Goal: Task Accomplishment & Management: Manage account settings

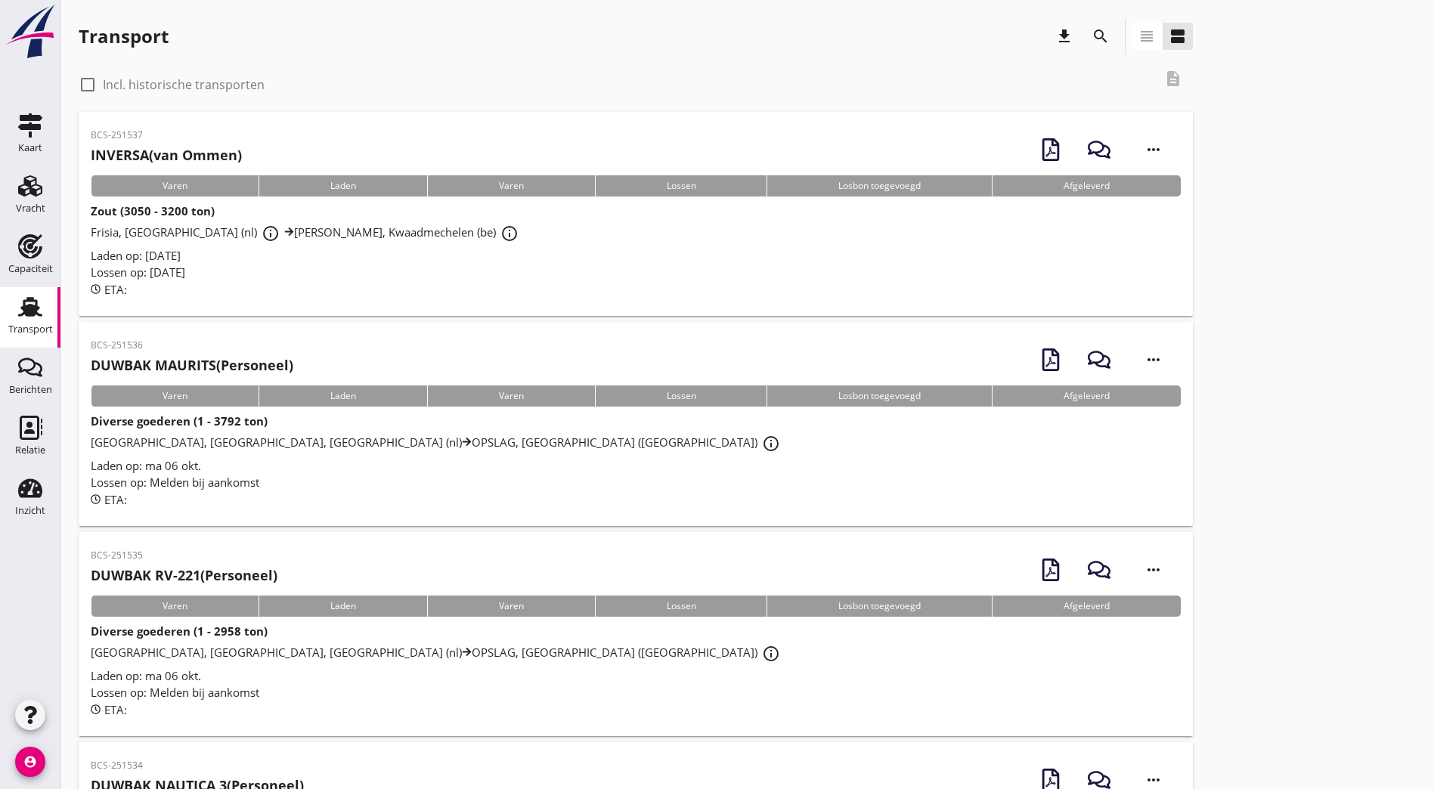
drag, startPoint x: 707, startPoint y: 268, endPoint x: 702, endPoint y: 262, distance: 8.6
click at [707, 268] on div "Lossen op: [DATE]" at bounding box center [636, 272] width 1090 height 17
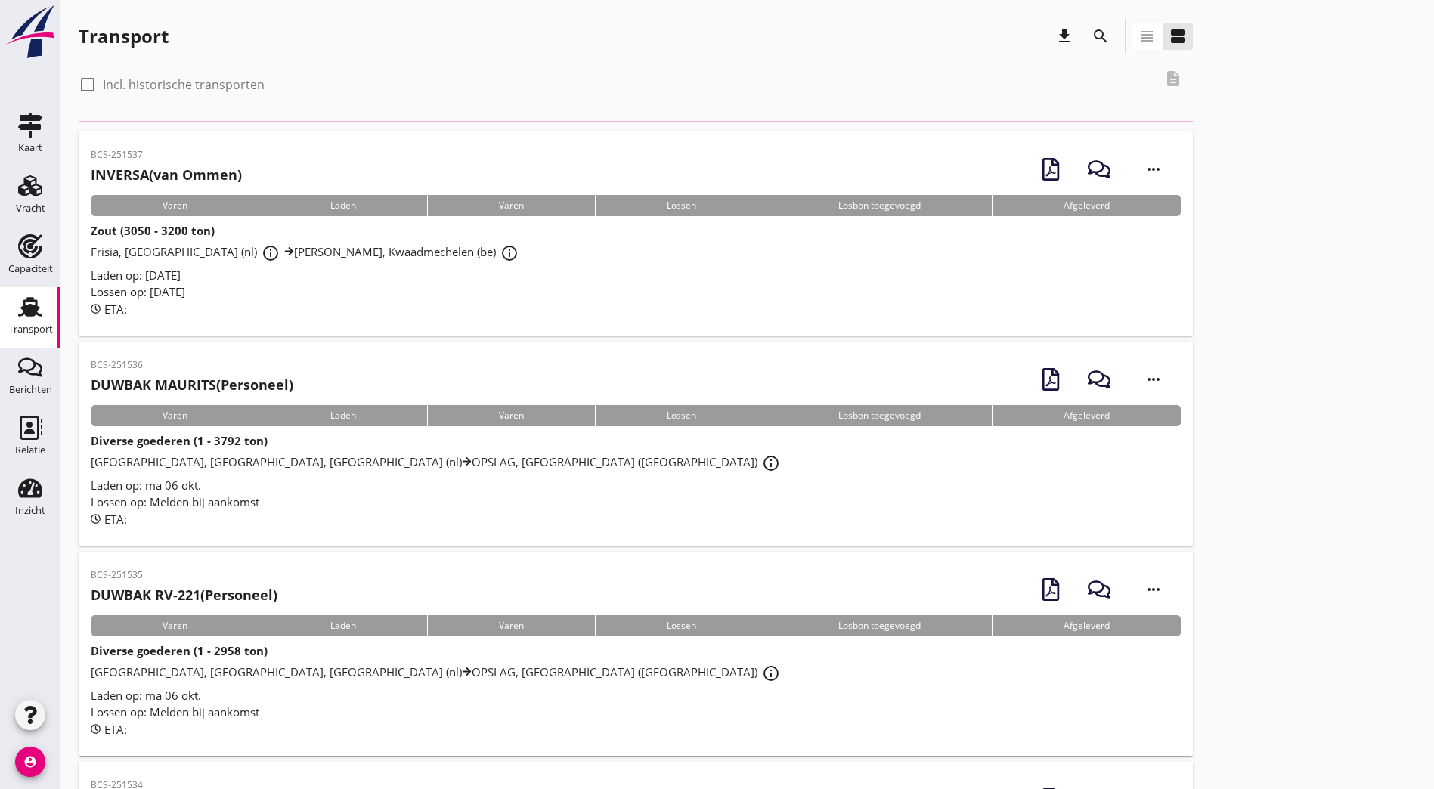
click at [1091, 34] on icon "search" at bounding box center [1100, 36] width 18 height 18
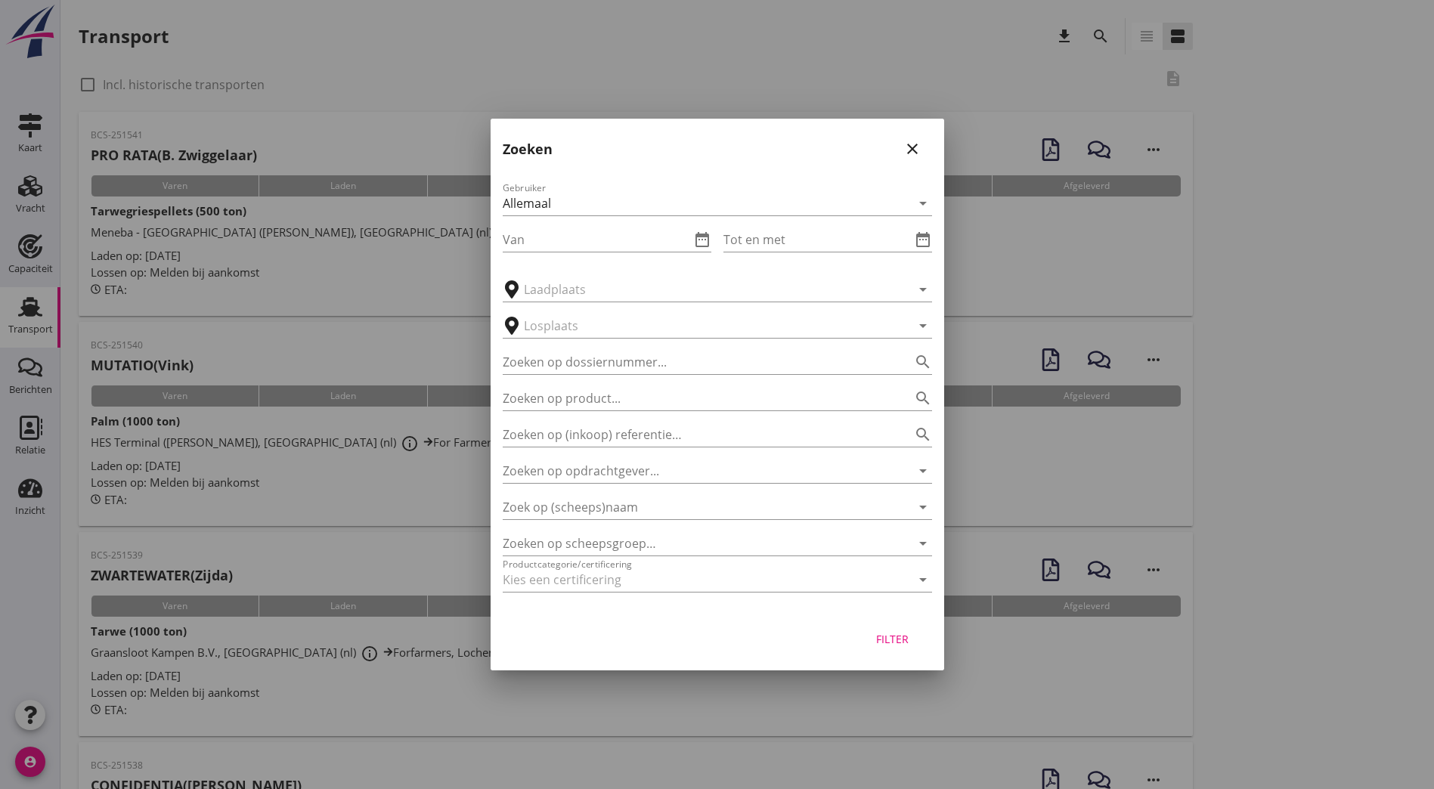
click at [680, 521] on div "Gebruiker Allemaal arrow_drop_down Van date_range Tot en met date_range arrow_d…" at bounding box center [718, 390] width 454 height 446
click at [683, 514] on input "Zoek op (scheeps)naam" at bounding box center [696, 507] width 387 height 24
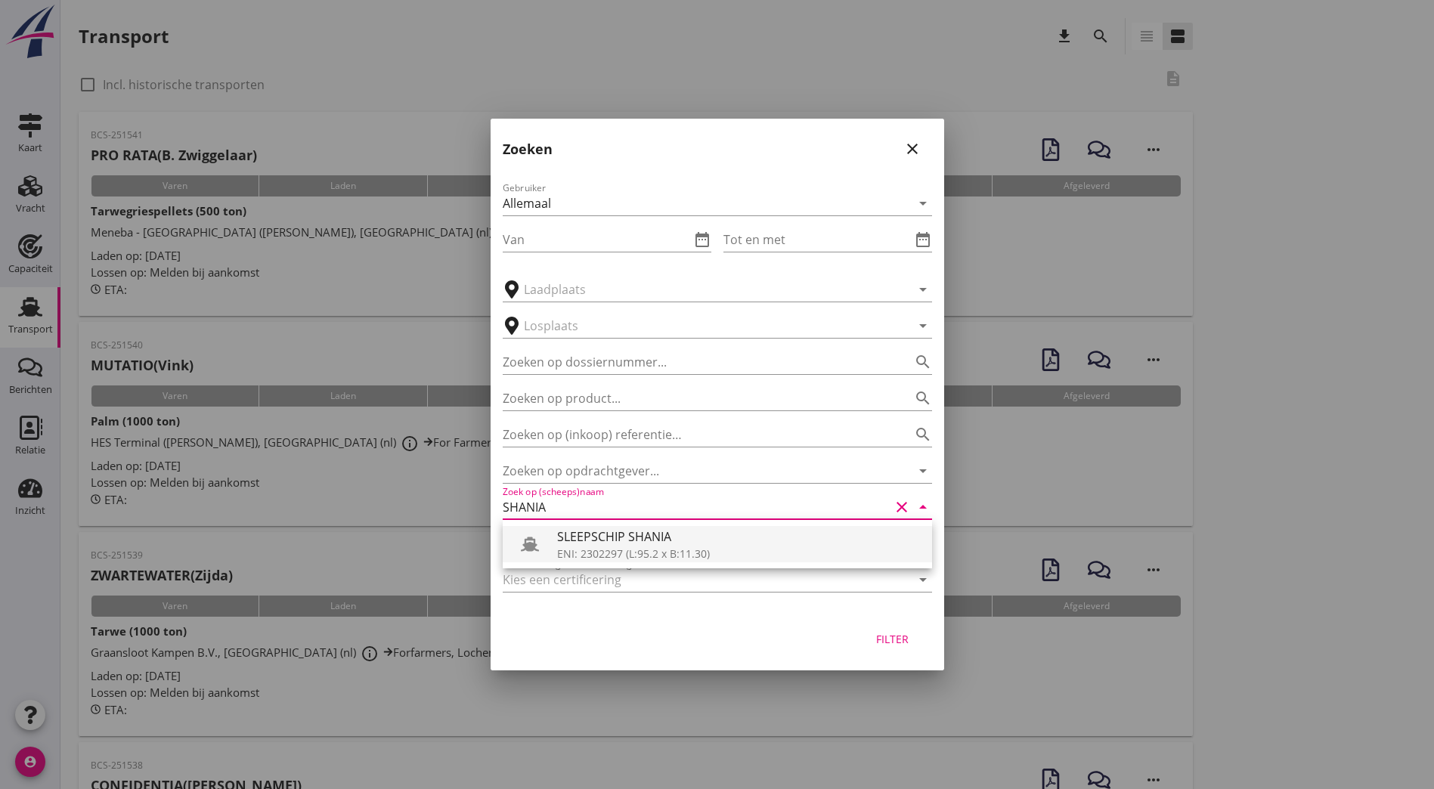
click at [603, 551] on div "ENI: 2302297 (L:95.2 x B:11.30)" at bounding box center [738, 554] width 363 height 16
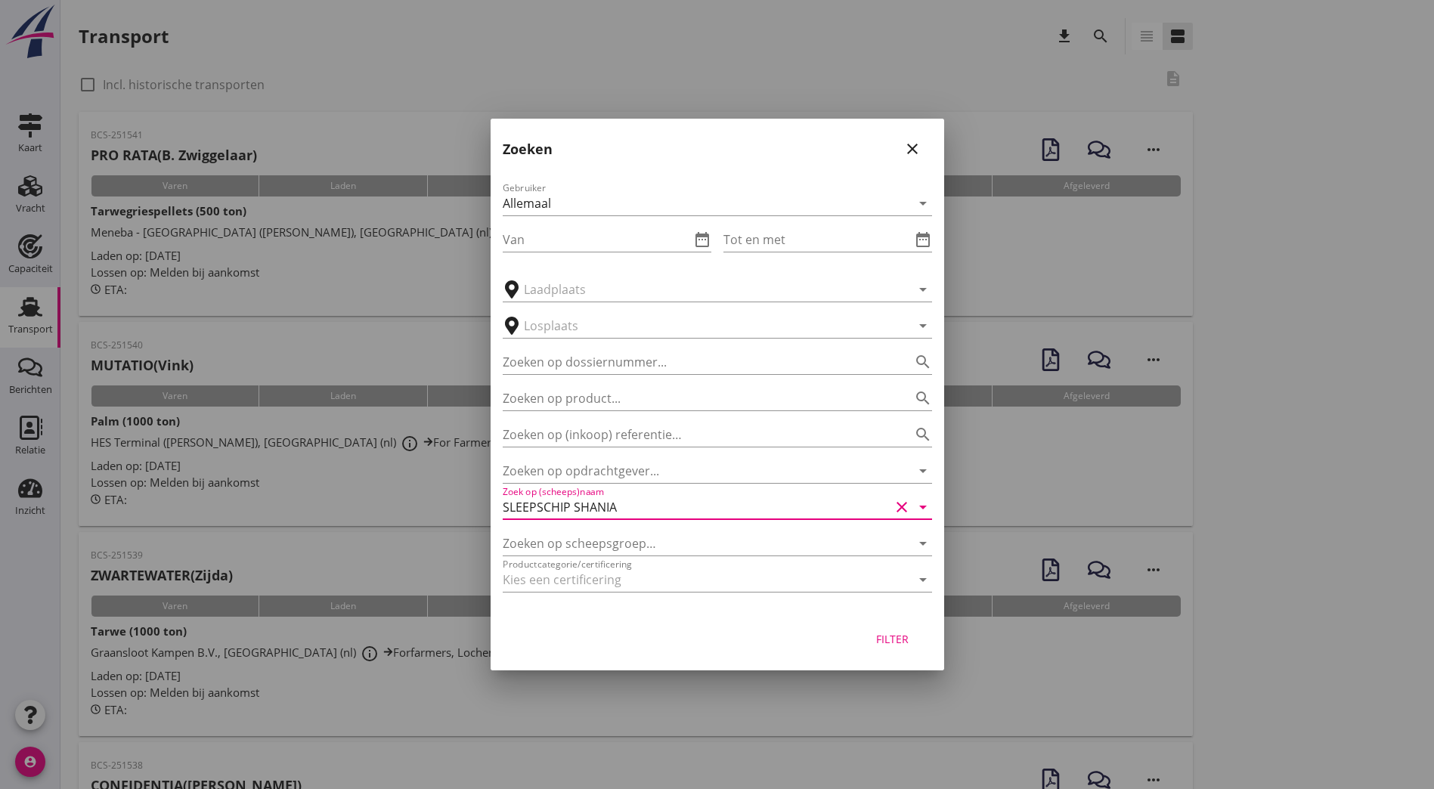
click at [884, 649] on button "Filter" at bounding box center [892, 638] width 67 height 27
type input "SLEEPSCHIP SHANIA"
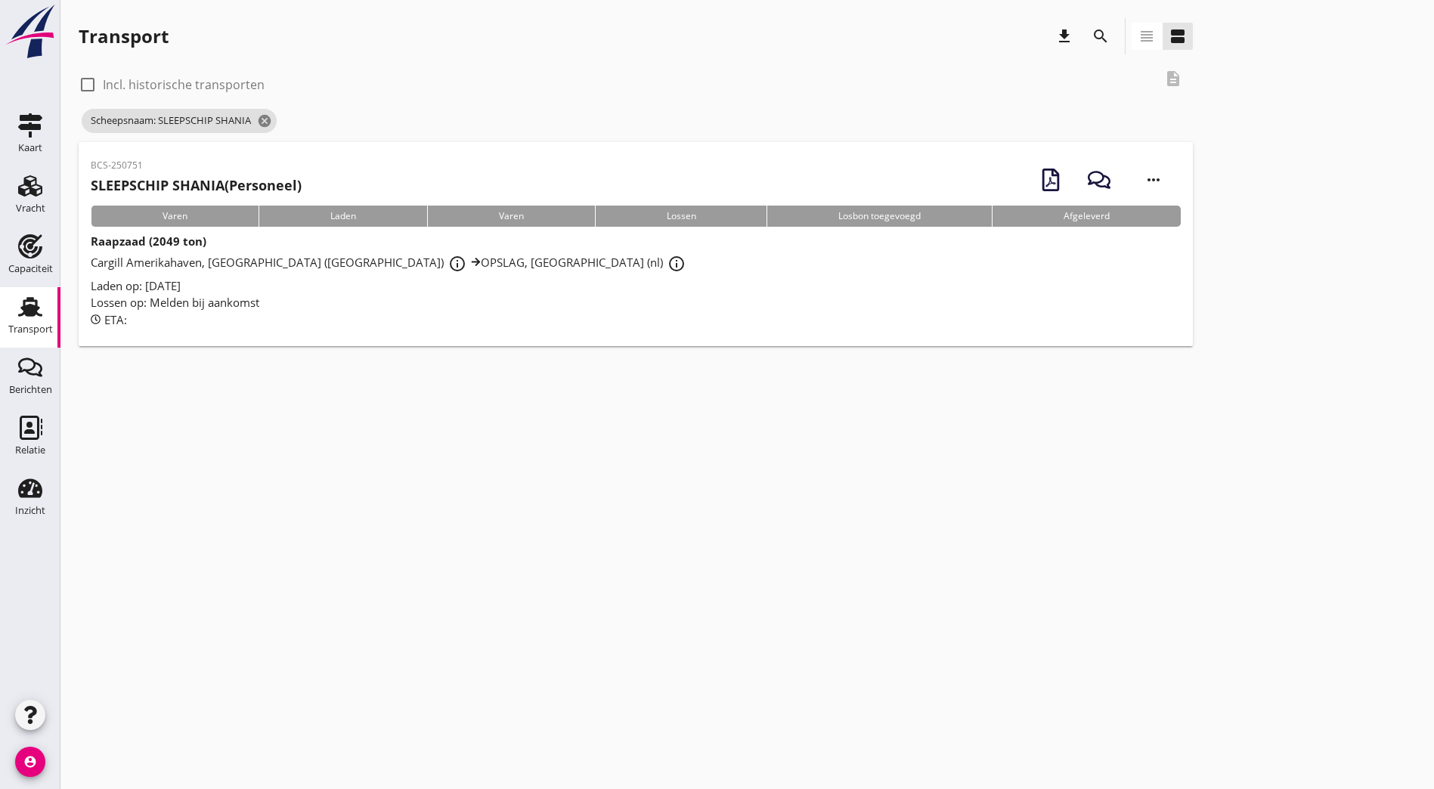
click at [197, 81] on label "Incl. historische transporten" at bounding box center [184, 84] width 162 height 15
checkbox input "true"
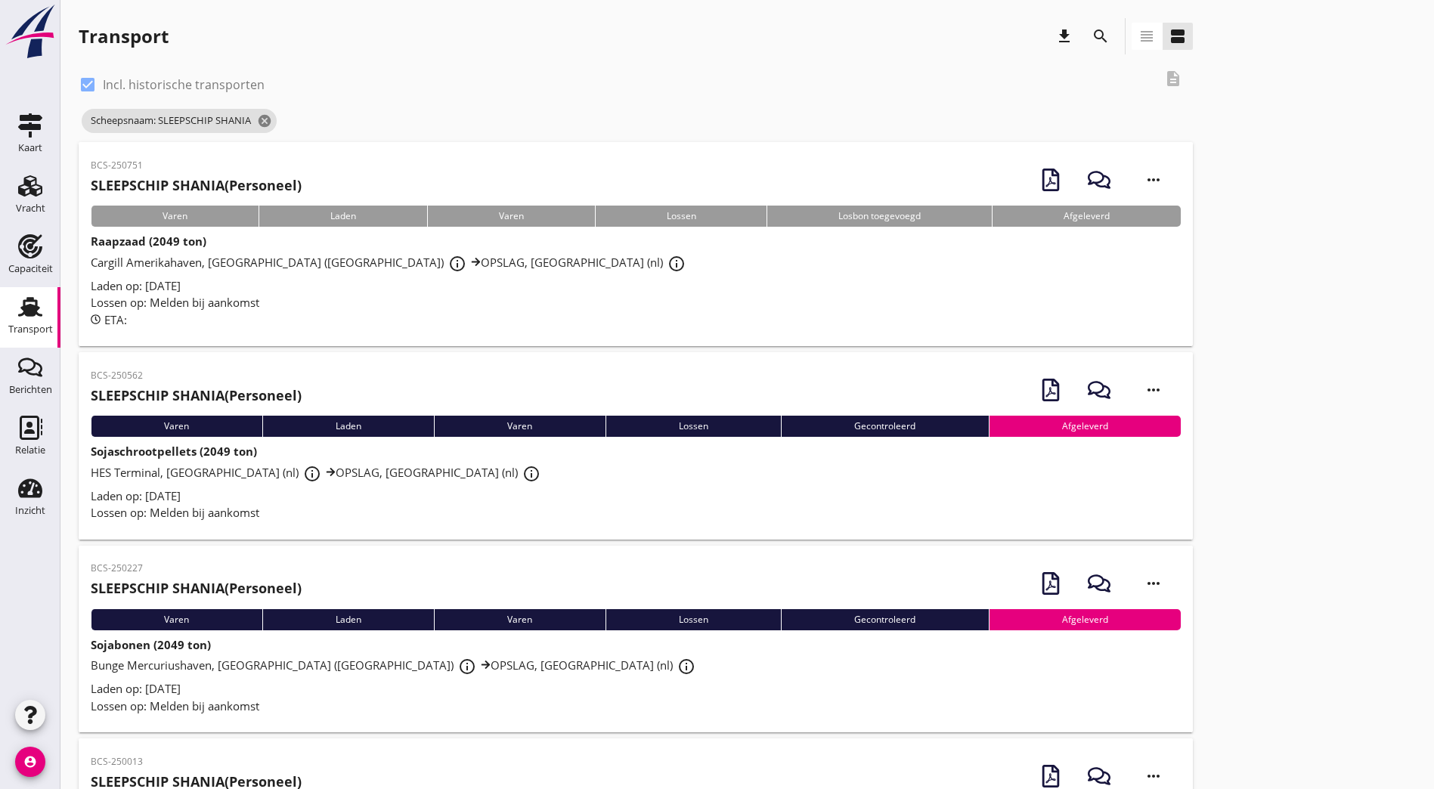
click at [272, 384] on div "BCS-250562 SLEEPSCHIP SHANIA (Personeel)" at bounding box center [196, 387] width 211 height 37
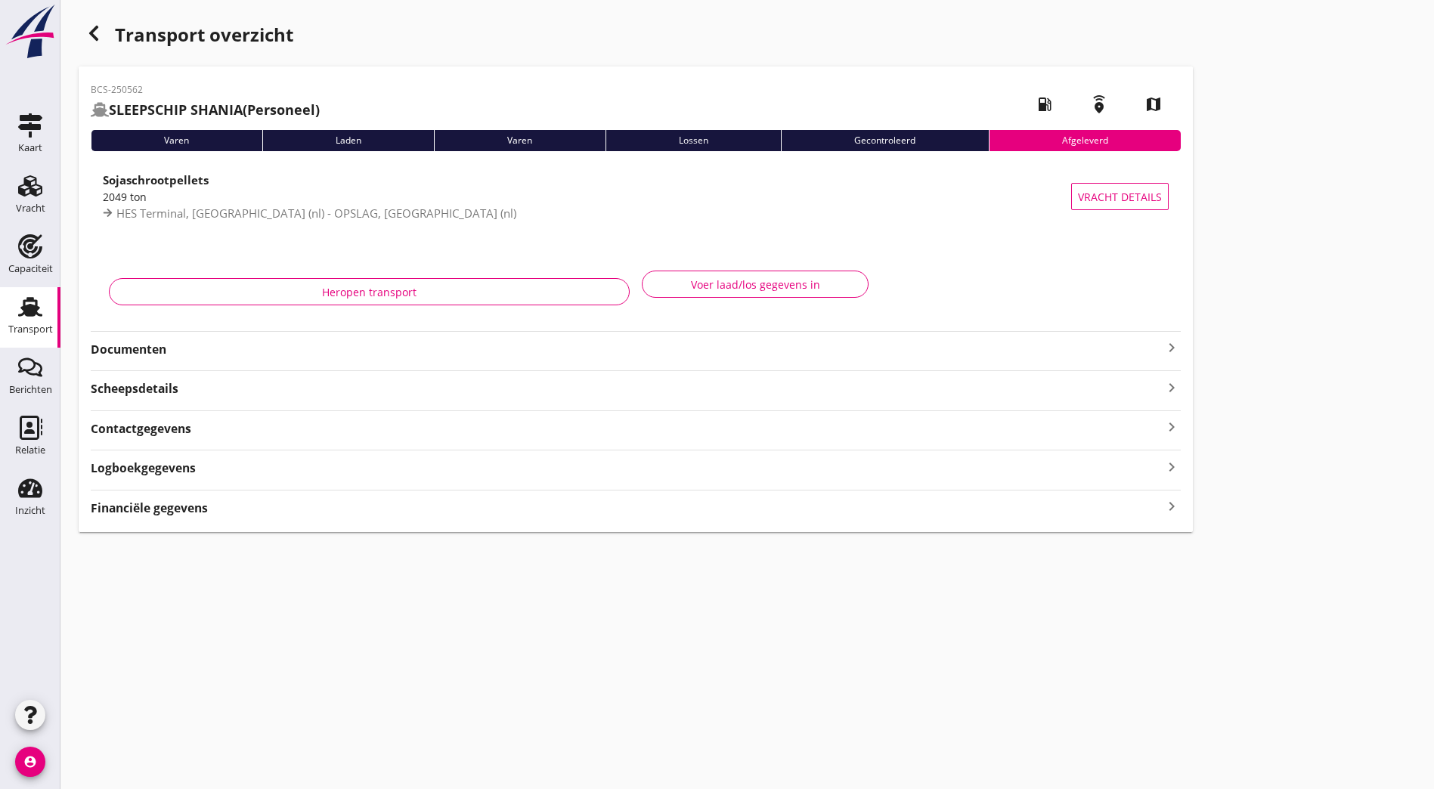
click at [200, 349] on strong "Documenten" at bounding box center [627, 349] width 1072 height 17
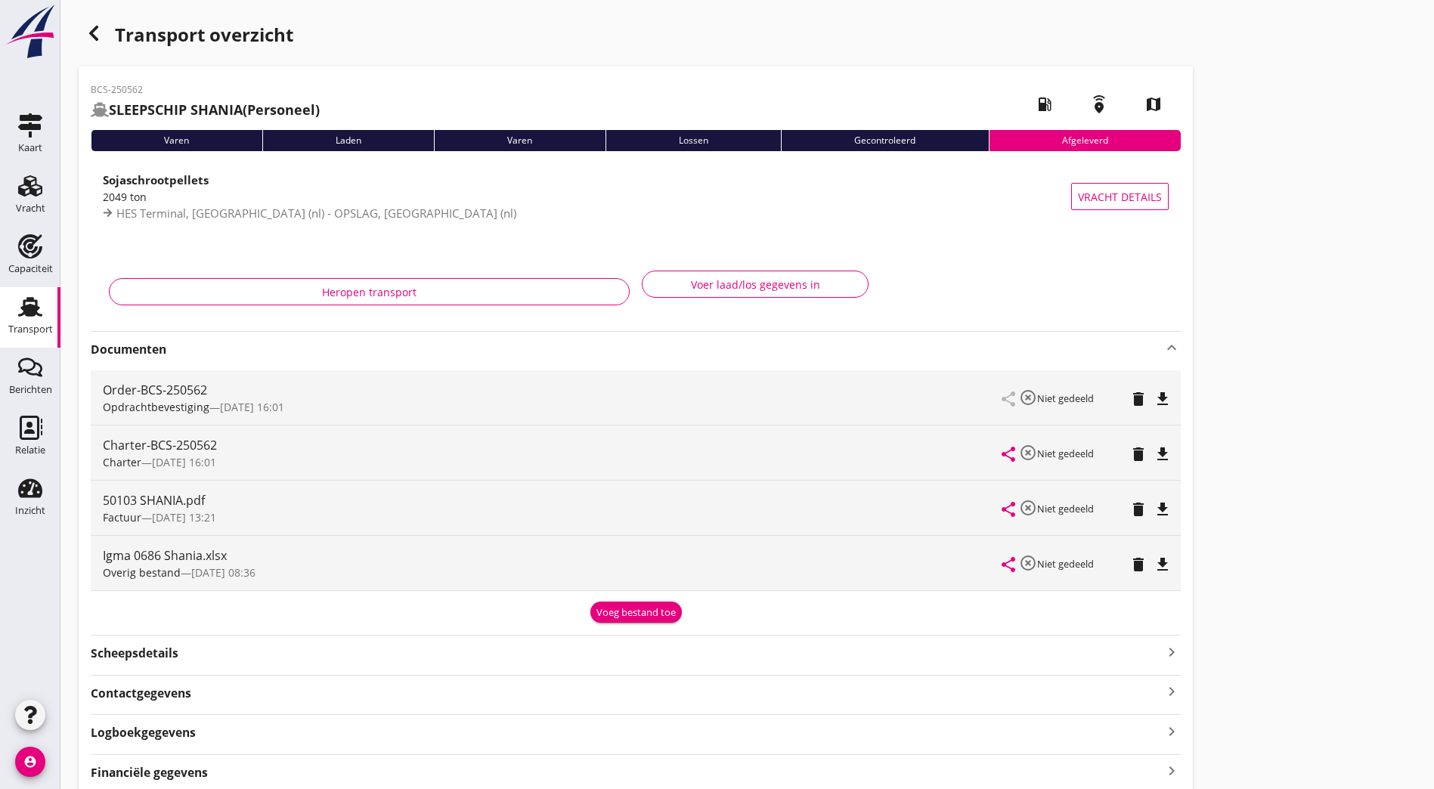
click at [723, 498] on div "50103 SHANIA.pdf Factuur — [DATE] 13:21 share highlight_off Niet gedeeld delete…" at bounding box center [636, 508] width 1090 height 54
click at [1153, 505] on icon "file_download" at bounding box center [1162, 509] width 18 height 18
click at [1153, 565] on icon "file_download" at bounding box center [1162, 565] width 18 height 18
click at [88, 38] on icon "button" at bounding box center [94, 33] width 18 height 18
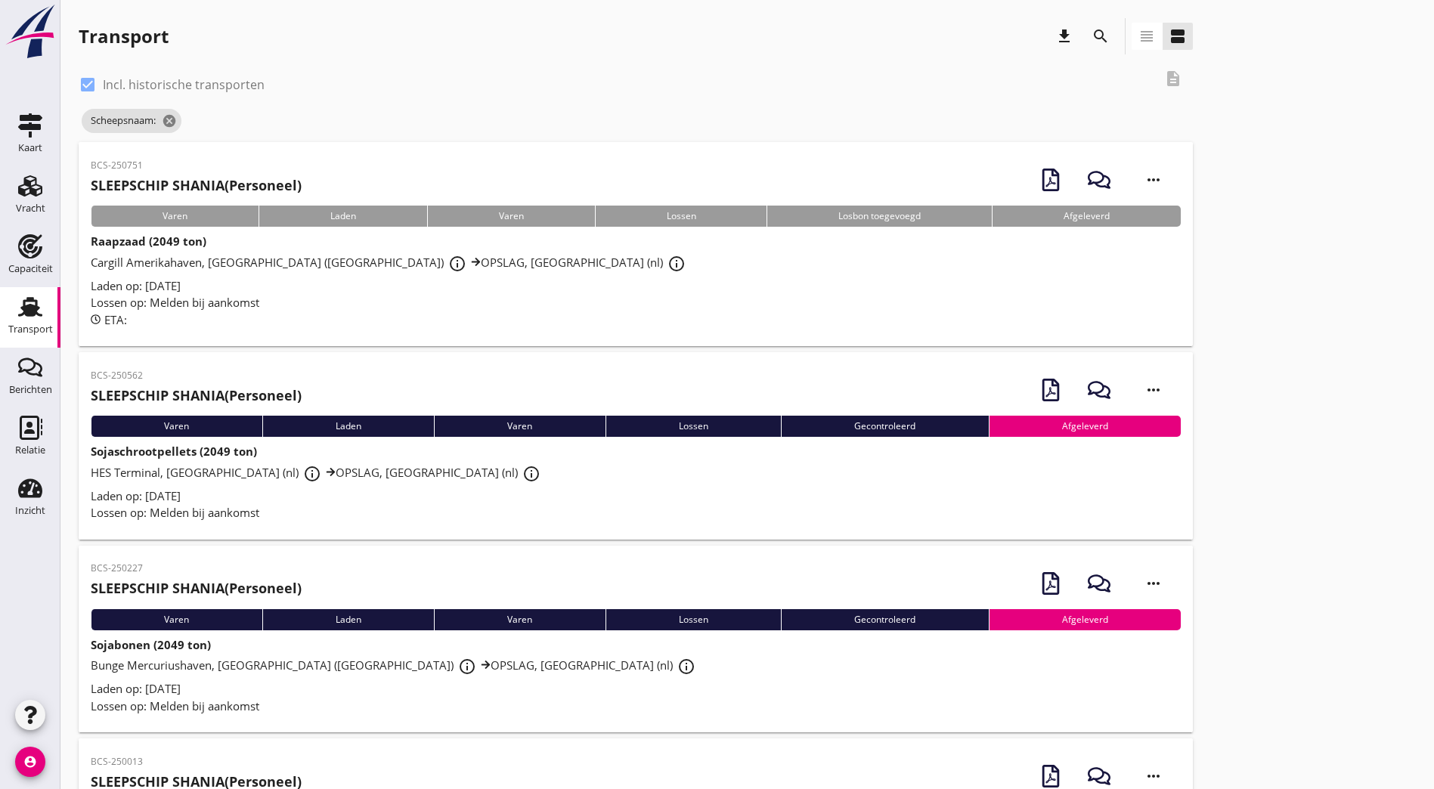
click at [293, 289] on div "Laden op: [DATE]" at bounding box center [636, 285] width 1090 height 17
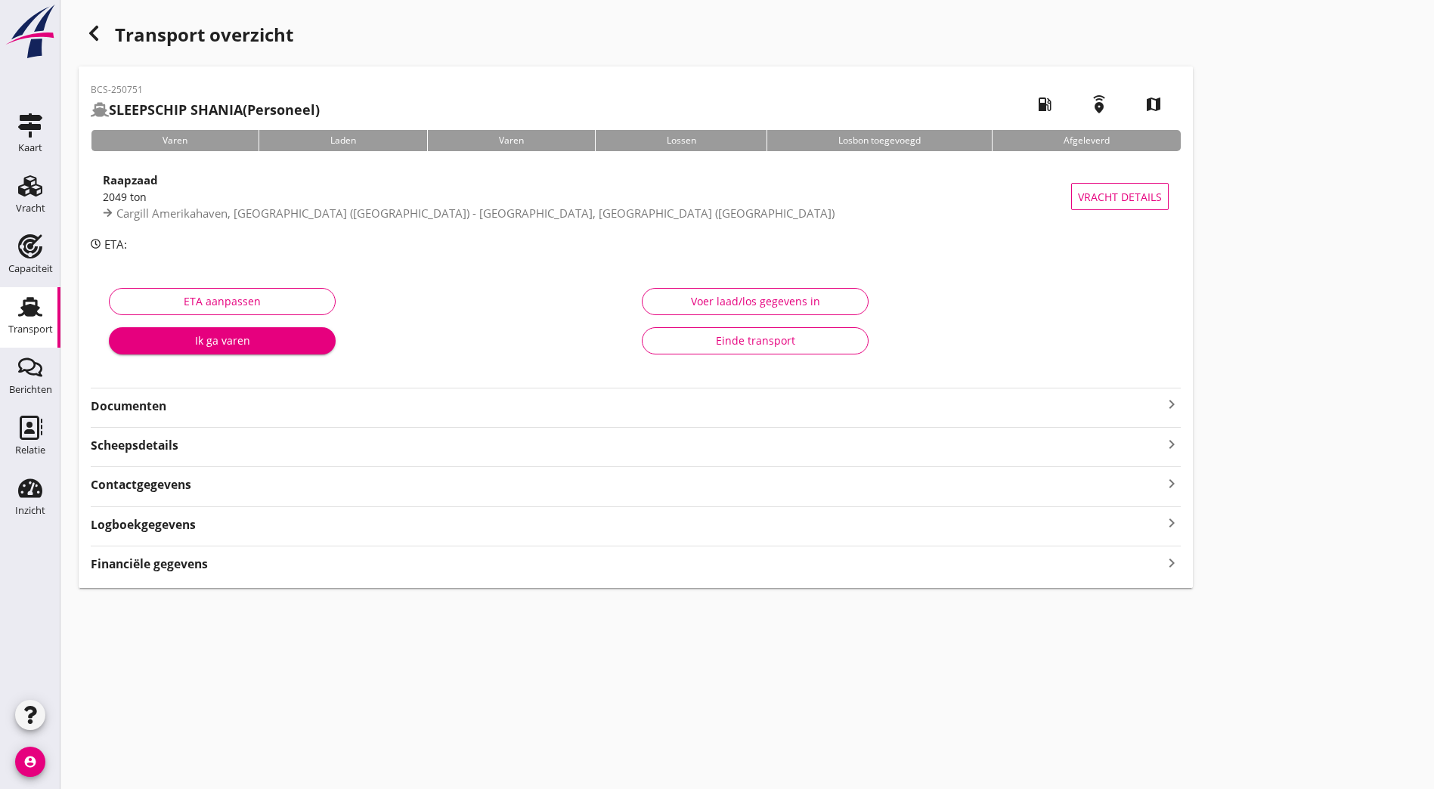
click at [214, 398] on strong "Documenten" at bounding box center [627, 406] width 1072 height 17
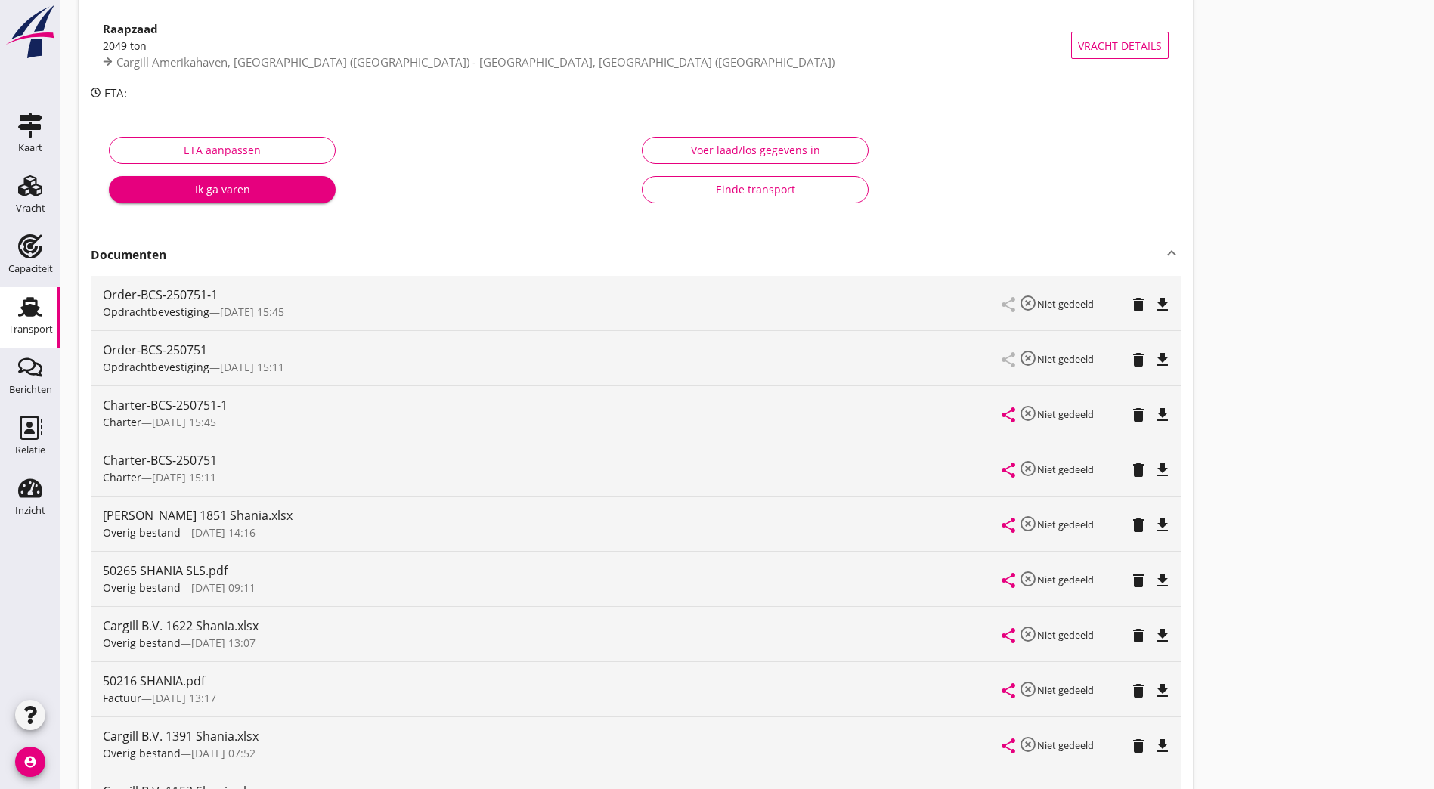
scroll to position [227, 0]
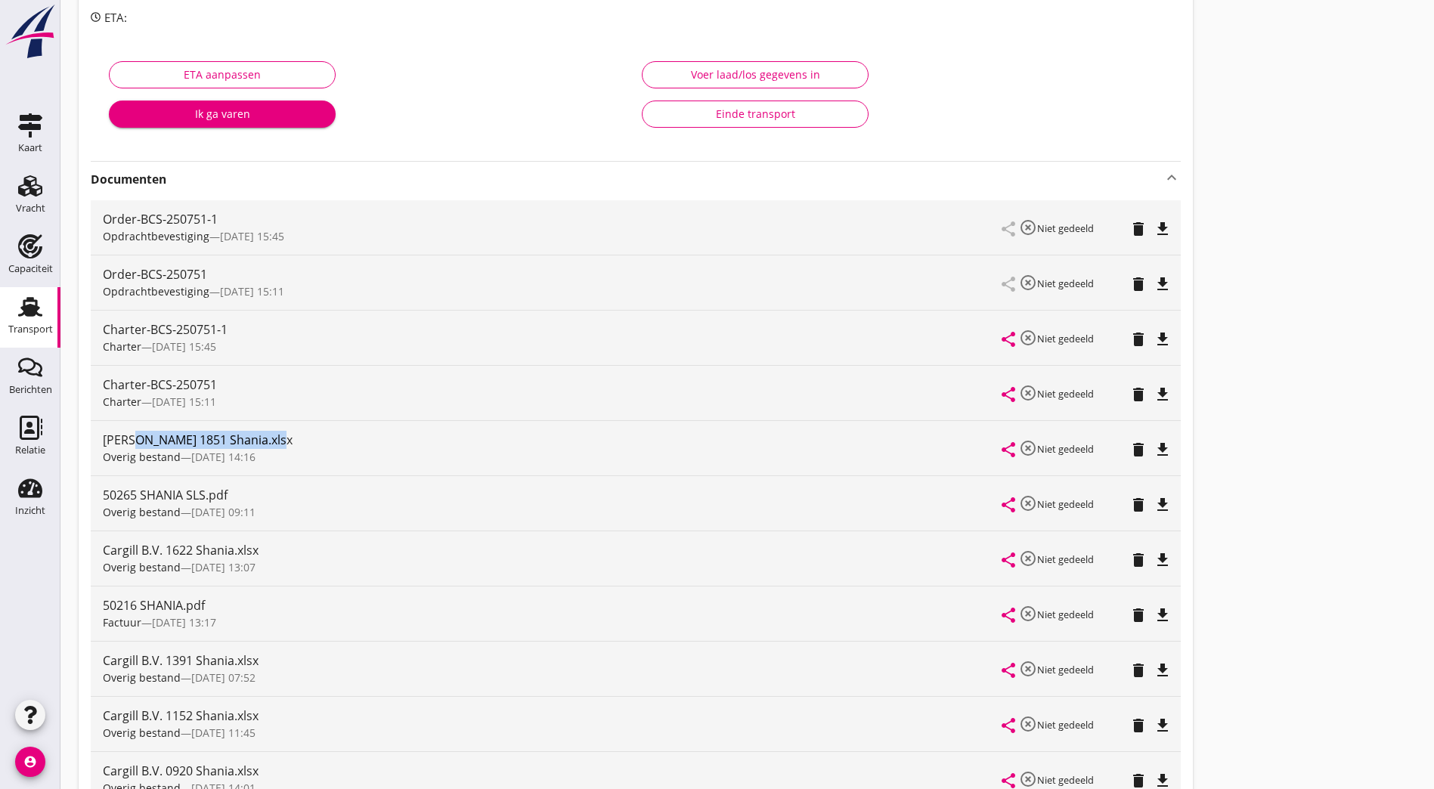
drag, startPoint x: 129, startPoint y: 436, endPoint x: 280, endPoint y: 435, distance: 151.2
click at [280, 435] on div "[PERSON_NAME] 1851 Shania.xlsx" at bounding box center [552, 440] width 899 height 18
click at [1153, 448] on icon "file_download" at bounding box center [1162, 450] width 18 height 18
drag, startPoint x: 887, startPoint y: 322, endPoint x: 855, endPoint y: 330, distance: 32.6
click at [887, 322] on div "Transport overzicht BCS-250751 SLEEPSCHIP SHANIA (Personeel) local_gas_station …" at bounding box center [746, 401] width 1373 height 1257
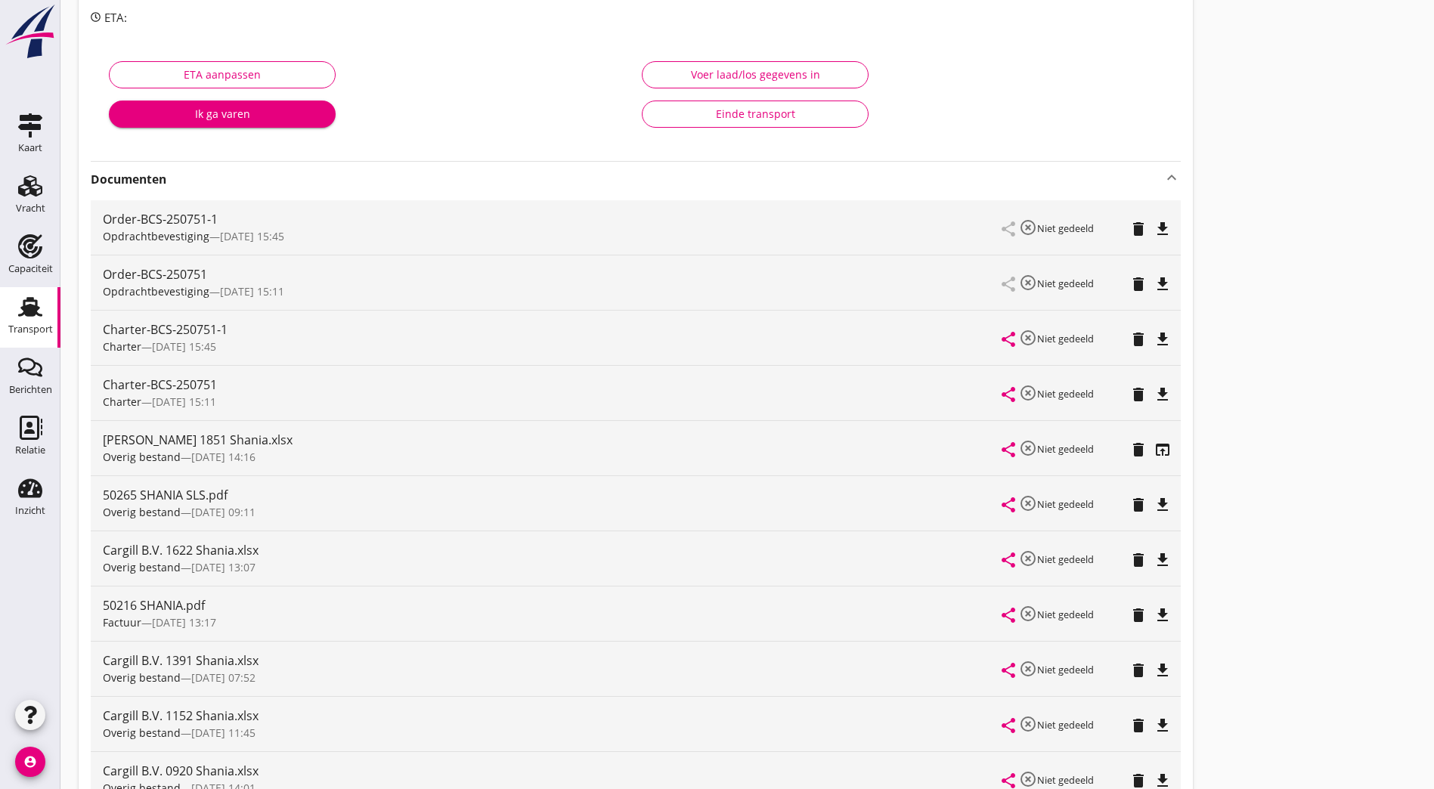
click at [1129, 557] on icon "delete" at bounding box center [1138, 560] width 18 height 18
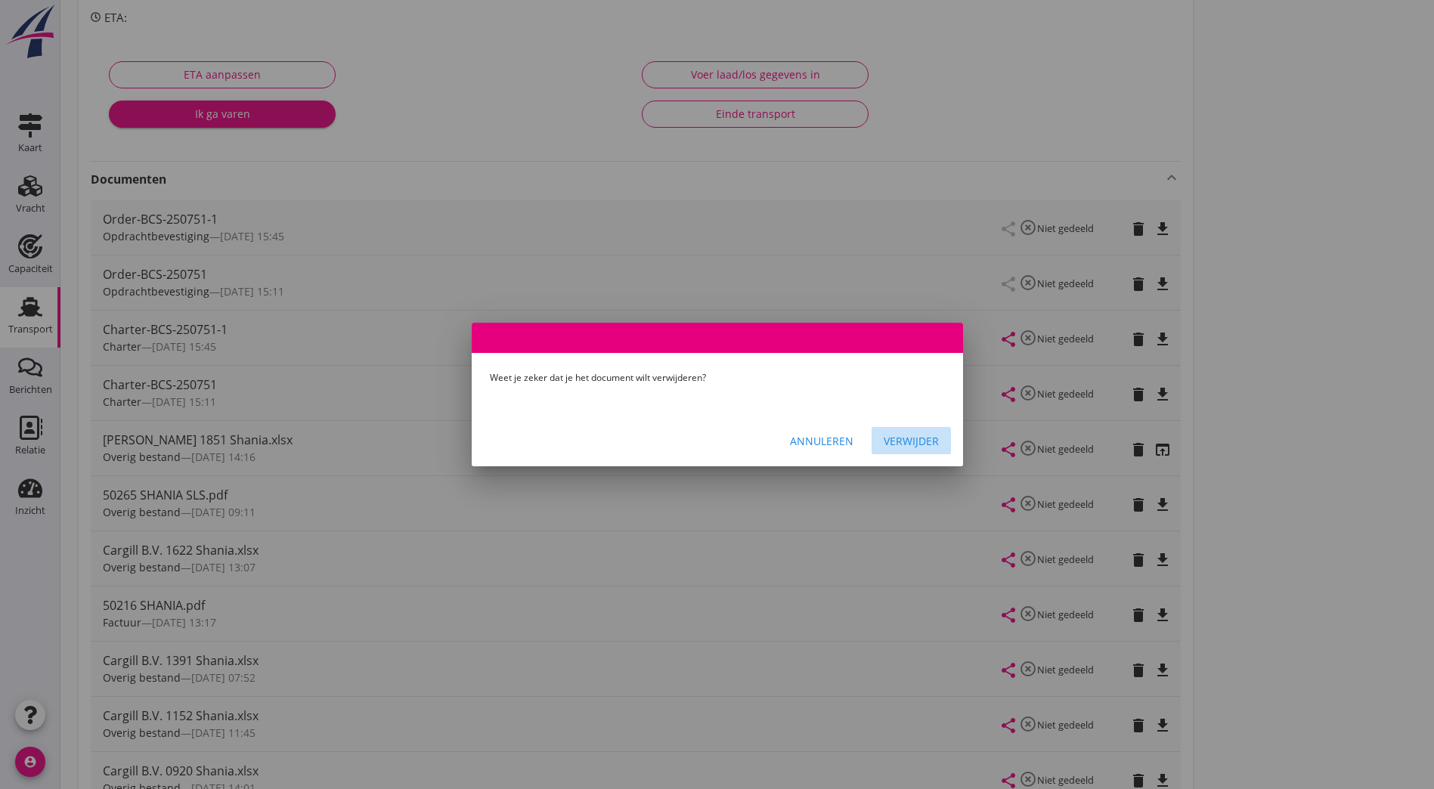
click at [932, 435] on div "Verwijder" at bounding box center [911, 441] width 55 height 16
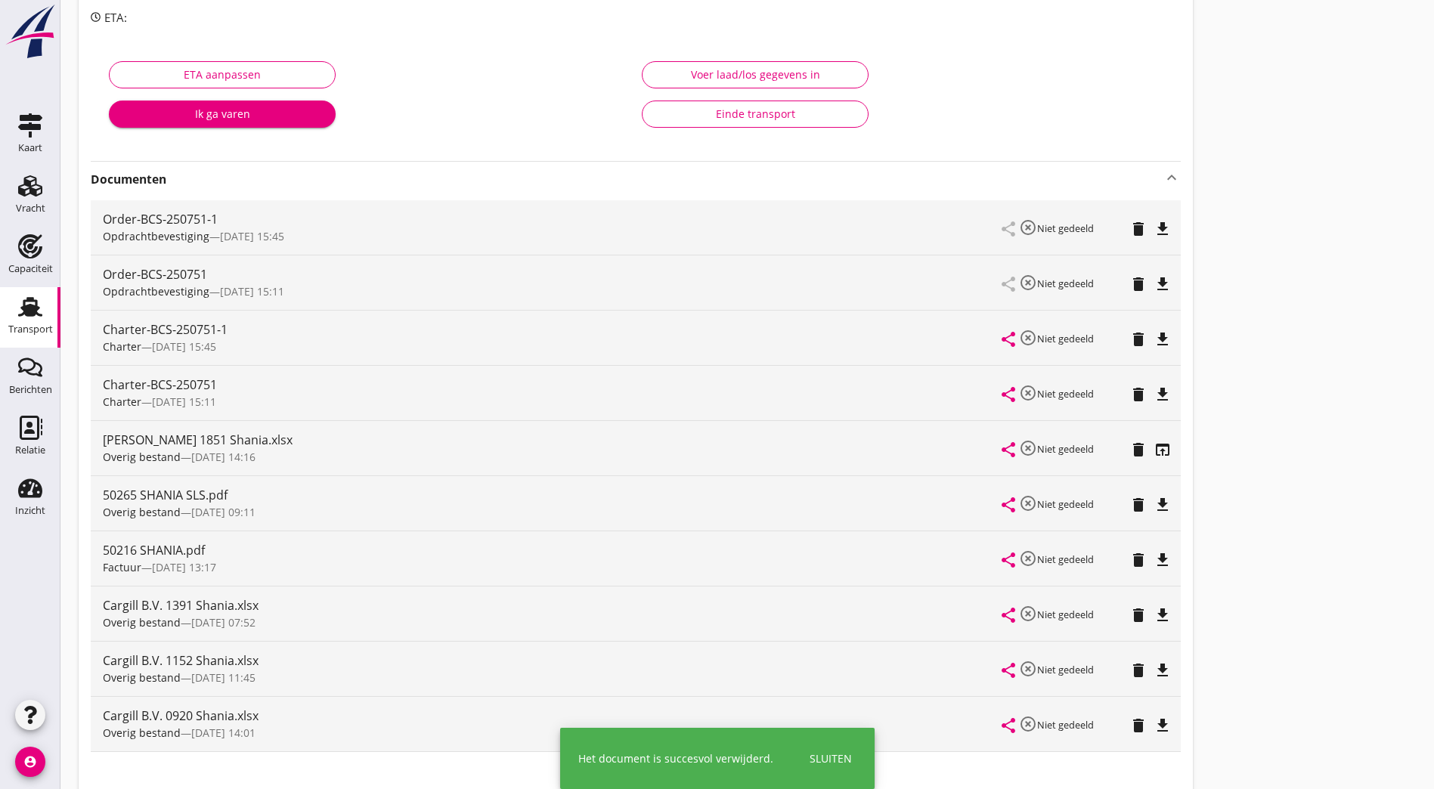
scroll to position [0, 0]
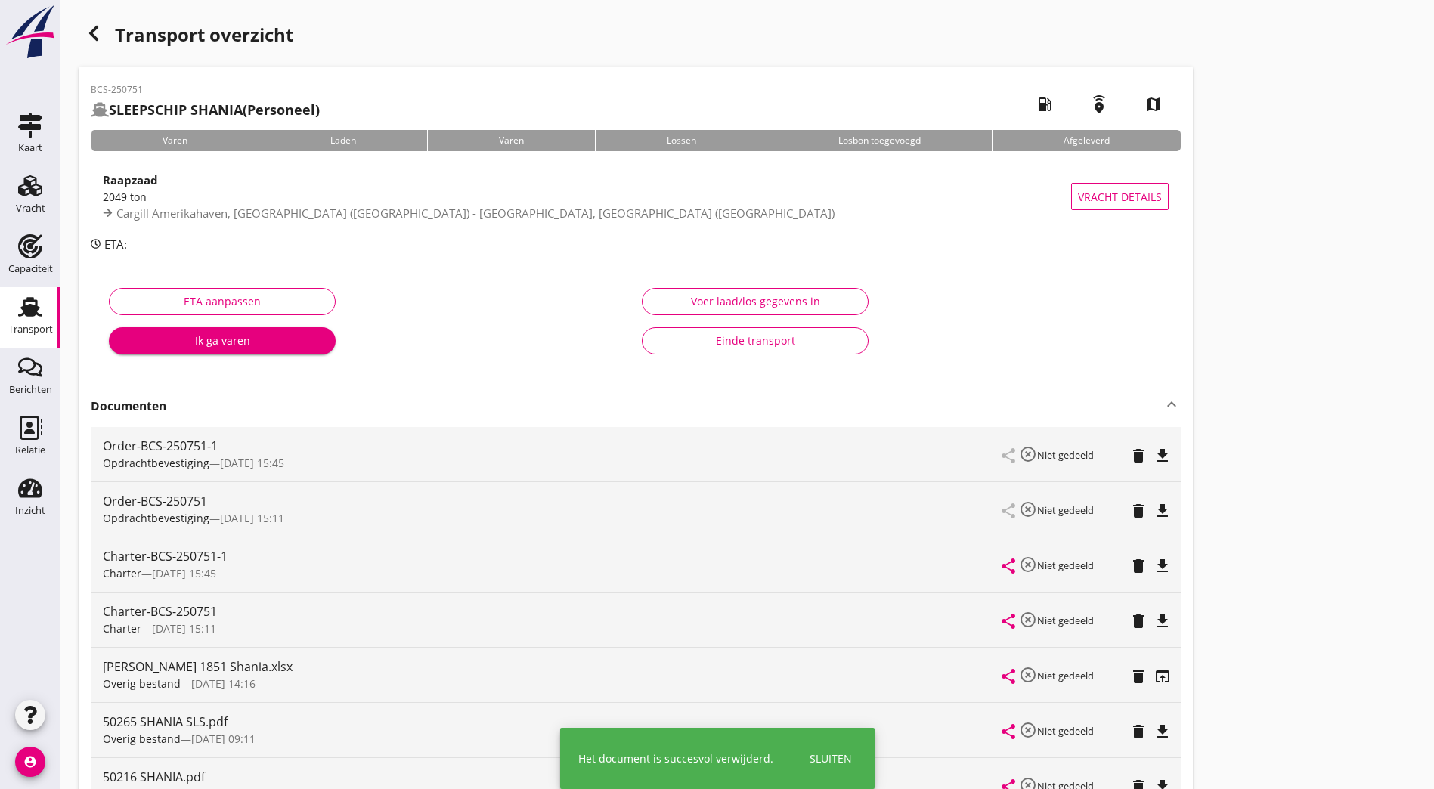
click at [89, 34] on icon "button" at bounding box center [94, 33] width 18 height 18
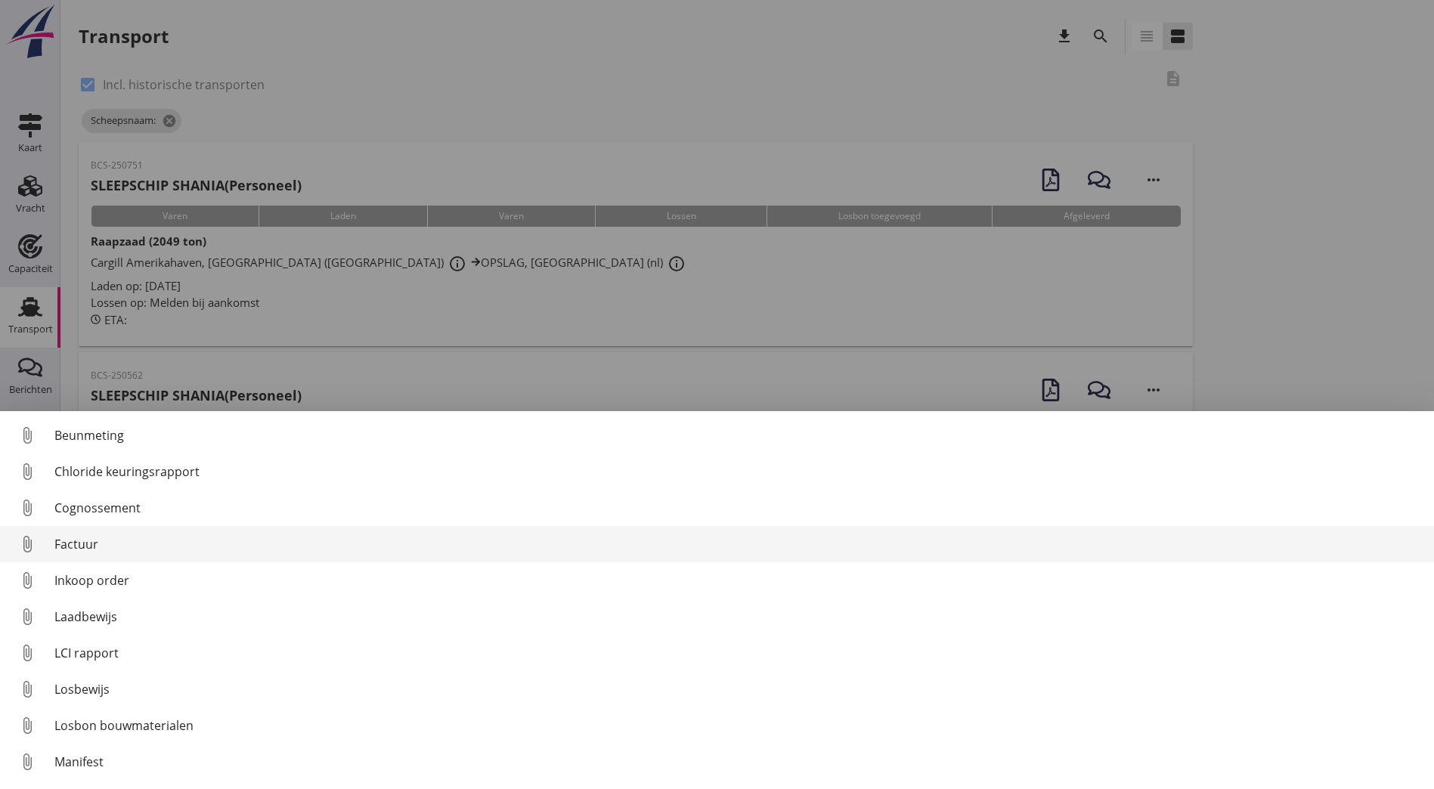
click at [117, 545] on div "Factuur" at bounding box center [737, 544] width 1367 height 18
click at [105, 552] on div "Factuur" at bounding box center [737, 544] width 1367 height 18
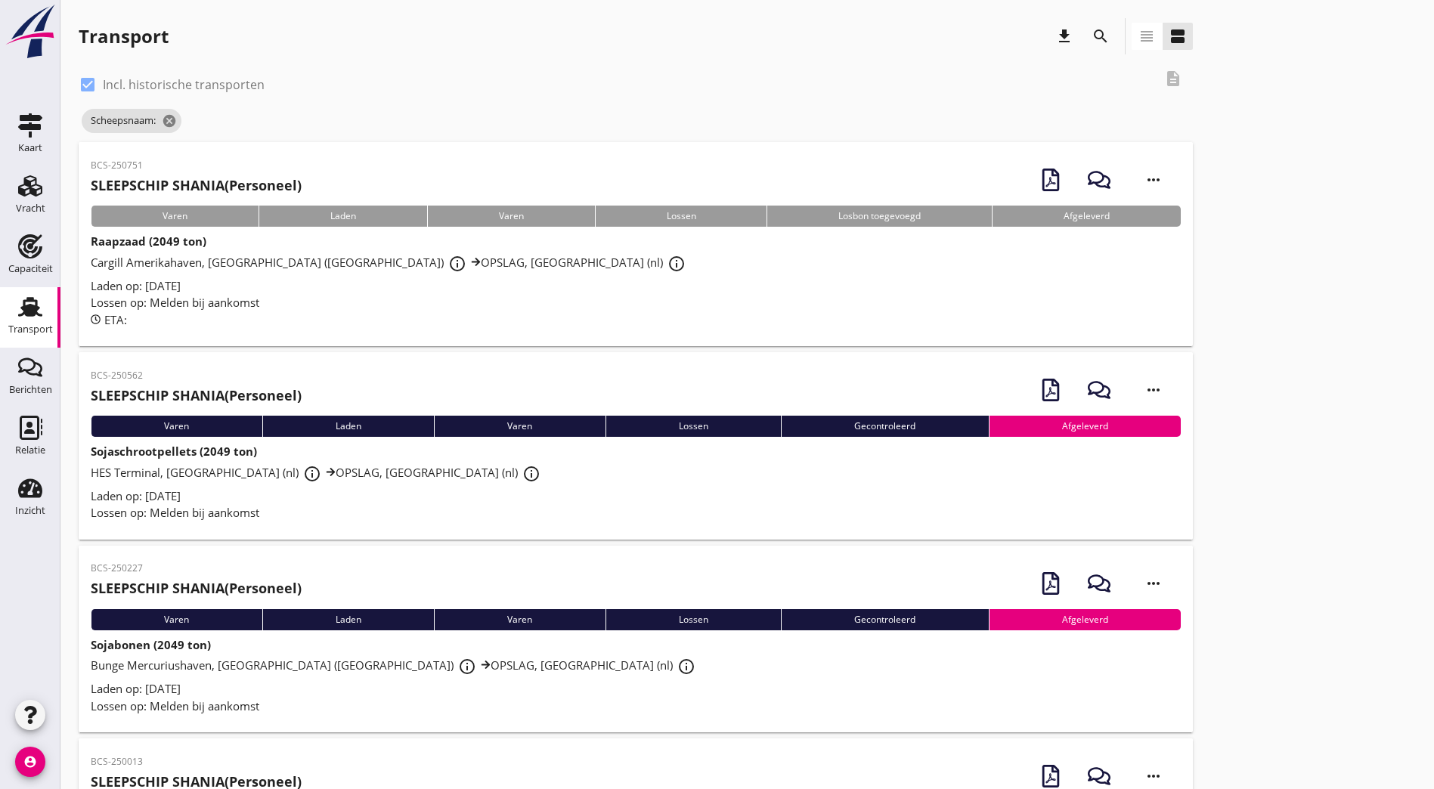
click at [1087, 36] on div "search" at bounding box center [1100, 36] width 27 height 18
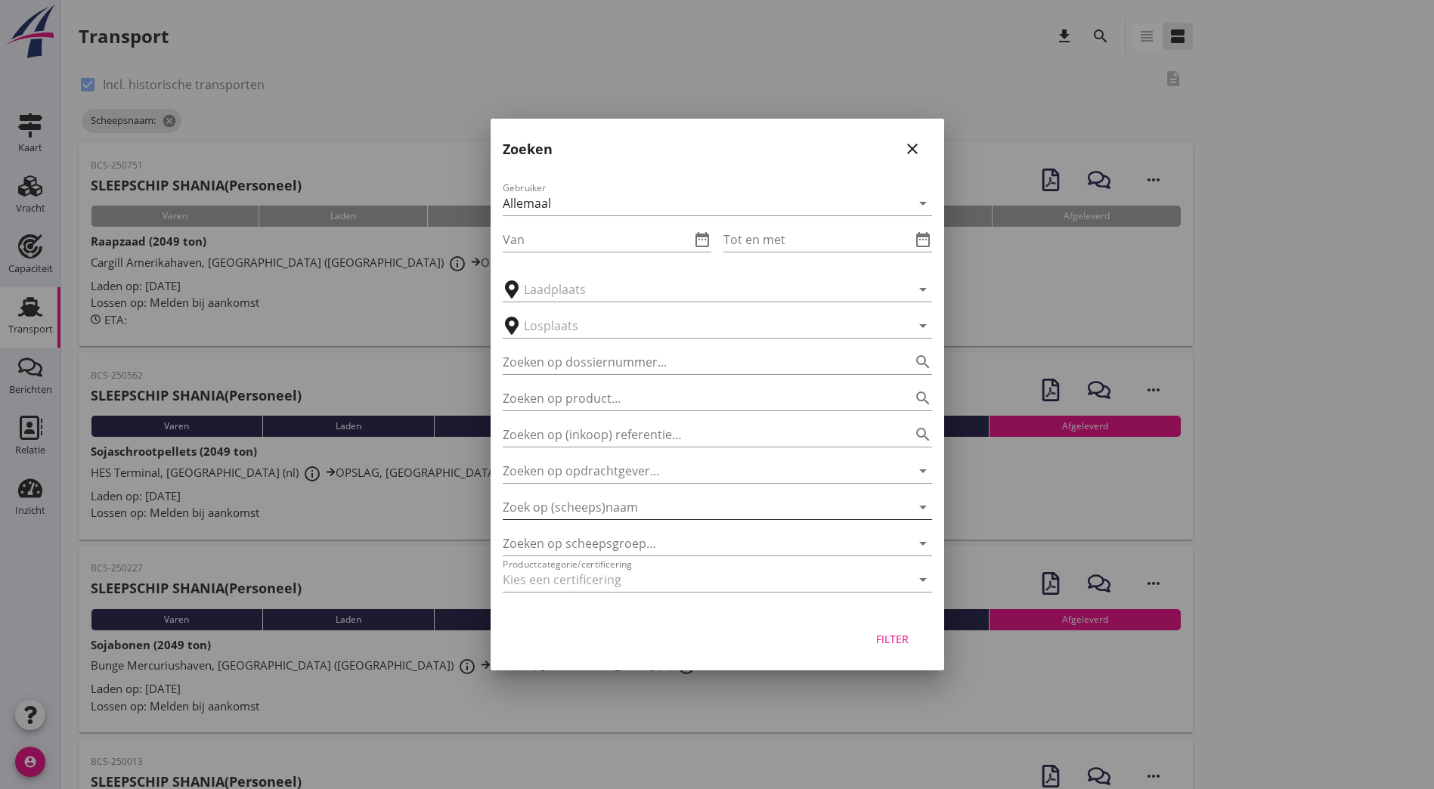
click at [615, 506] on input "Zoek op (scheeps)naam" at bounding box center [696, 507] width 387 height 24
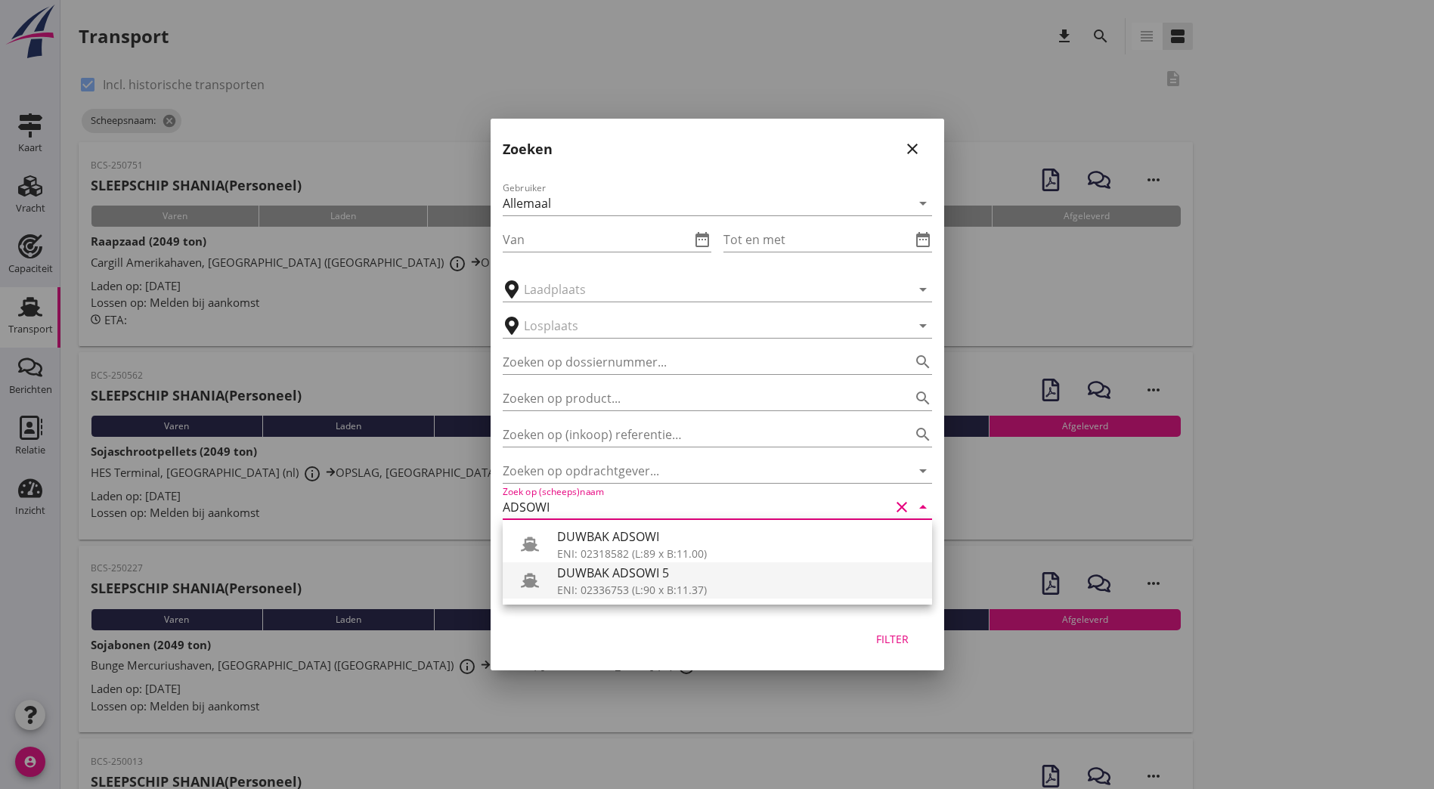
click at [649, 571] on div "DUWBAK ADSOWI 5" at bounding box center [738, 573] width 363 height 18
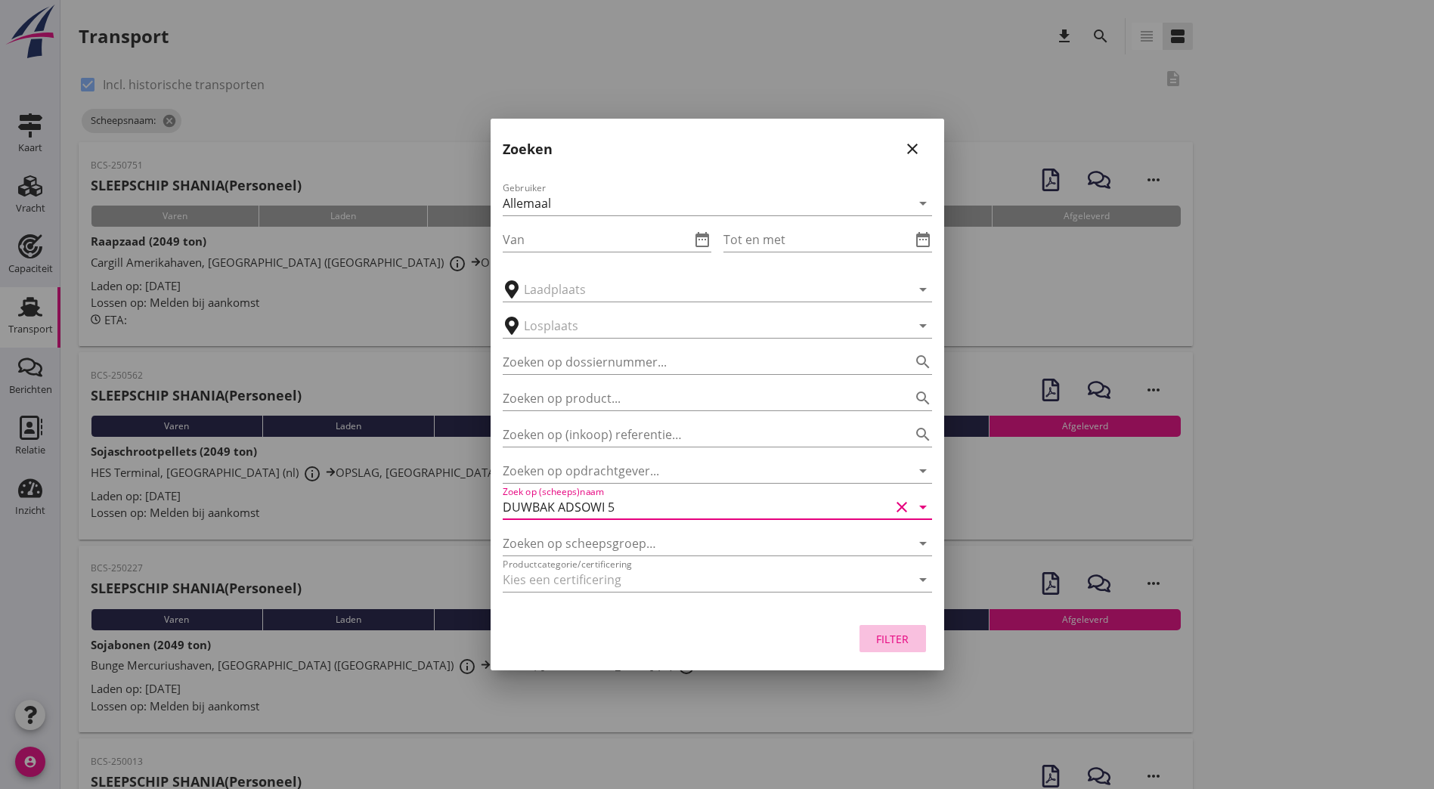
click at [904, 642] on div "Filter" at bounding box center [893, 639] width 42 height 16
type input "DUWBAK ADSOWI 5"
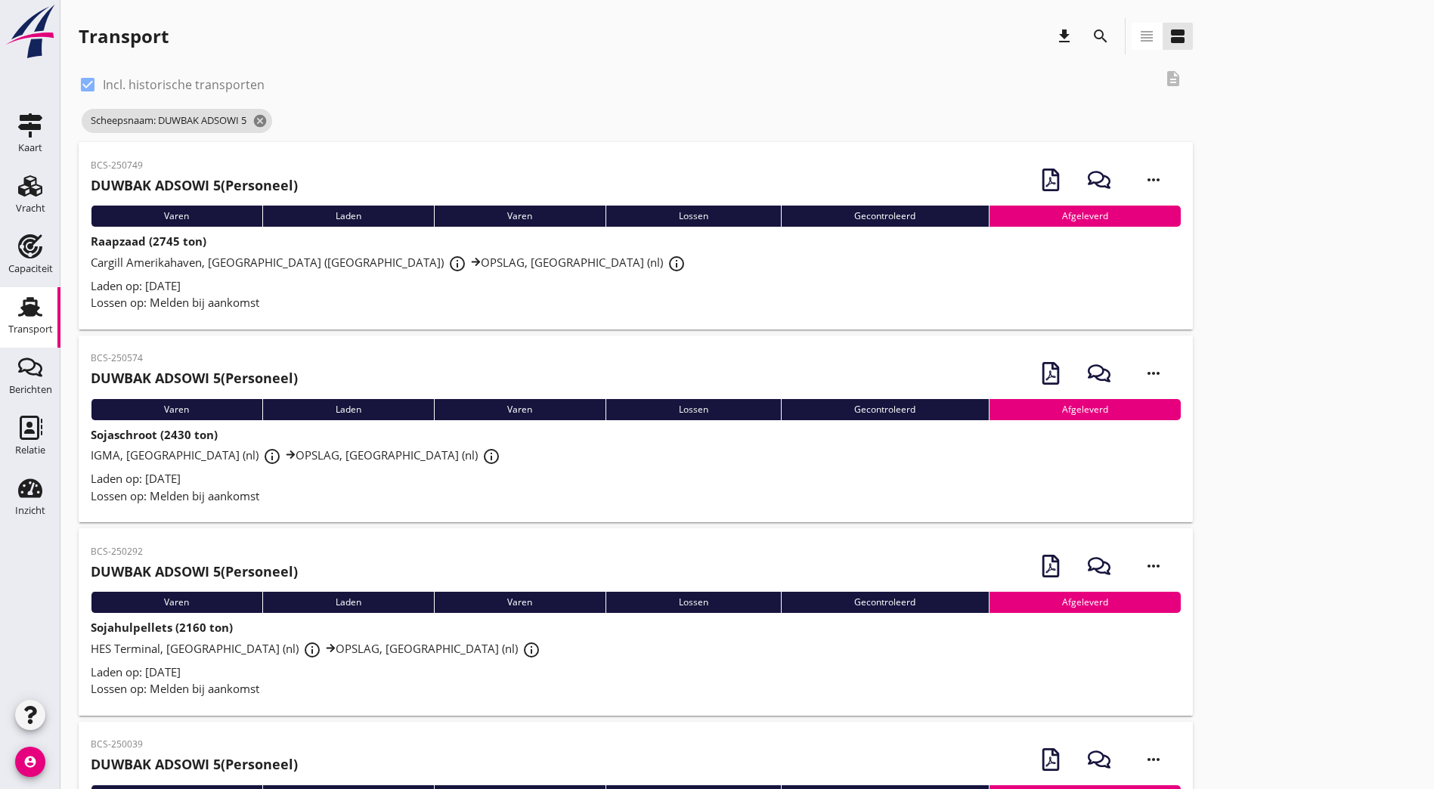
click at [328, 188] on div "BCS-250749 DUWBAK ADSOWI 5 (Personeel) more_horiz" at bounding box center [636, 179] width 1090 height 51
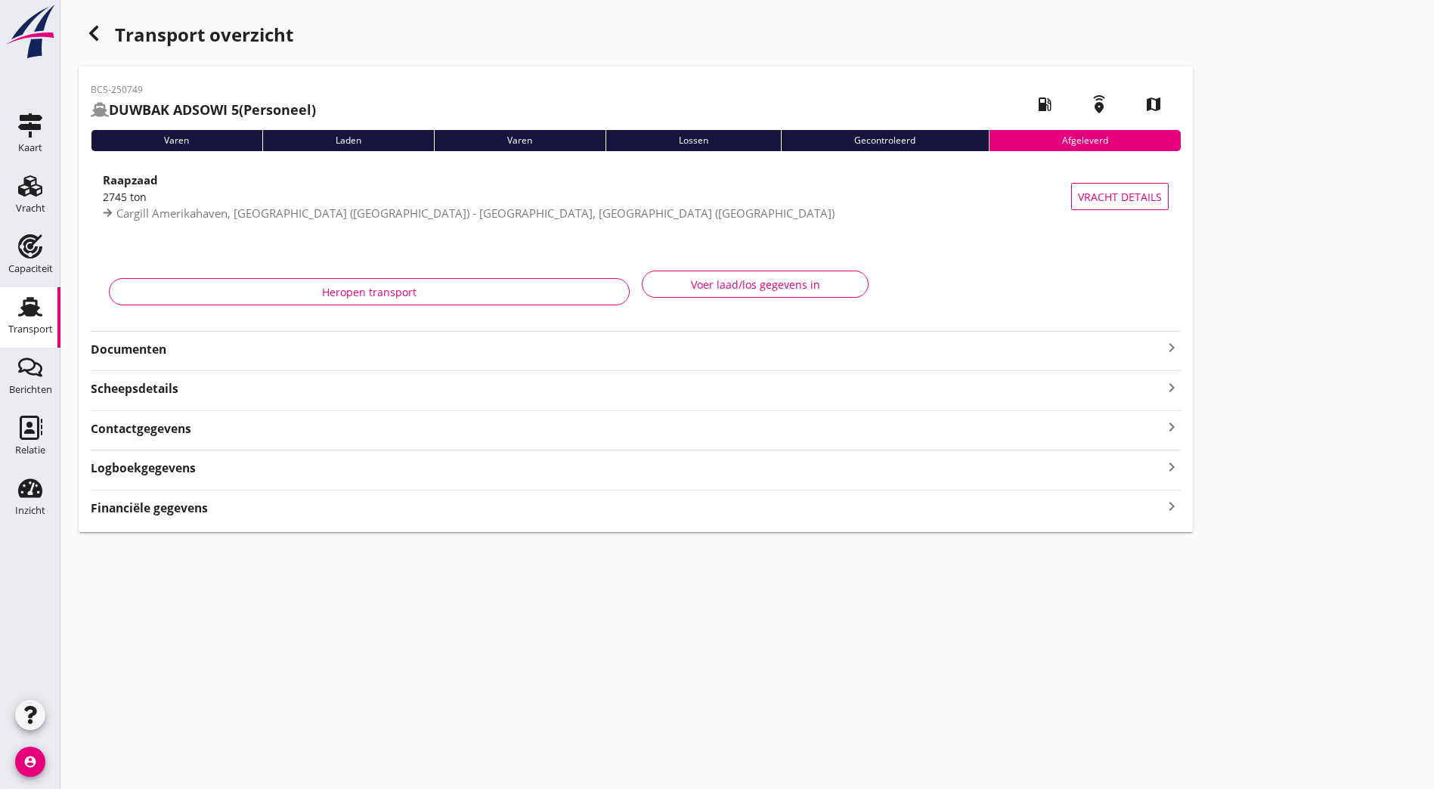
click at [244, 341] on strong "Documenten" at bounding box center [627, 349] width 1072 height 17
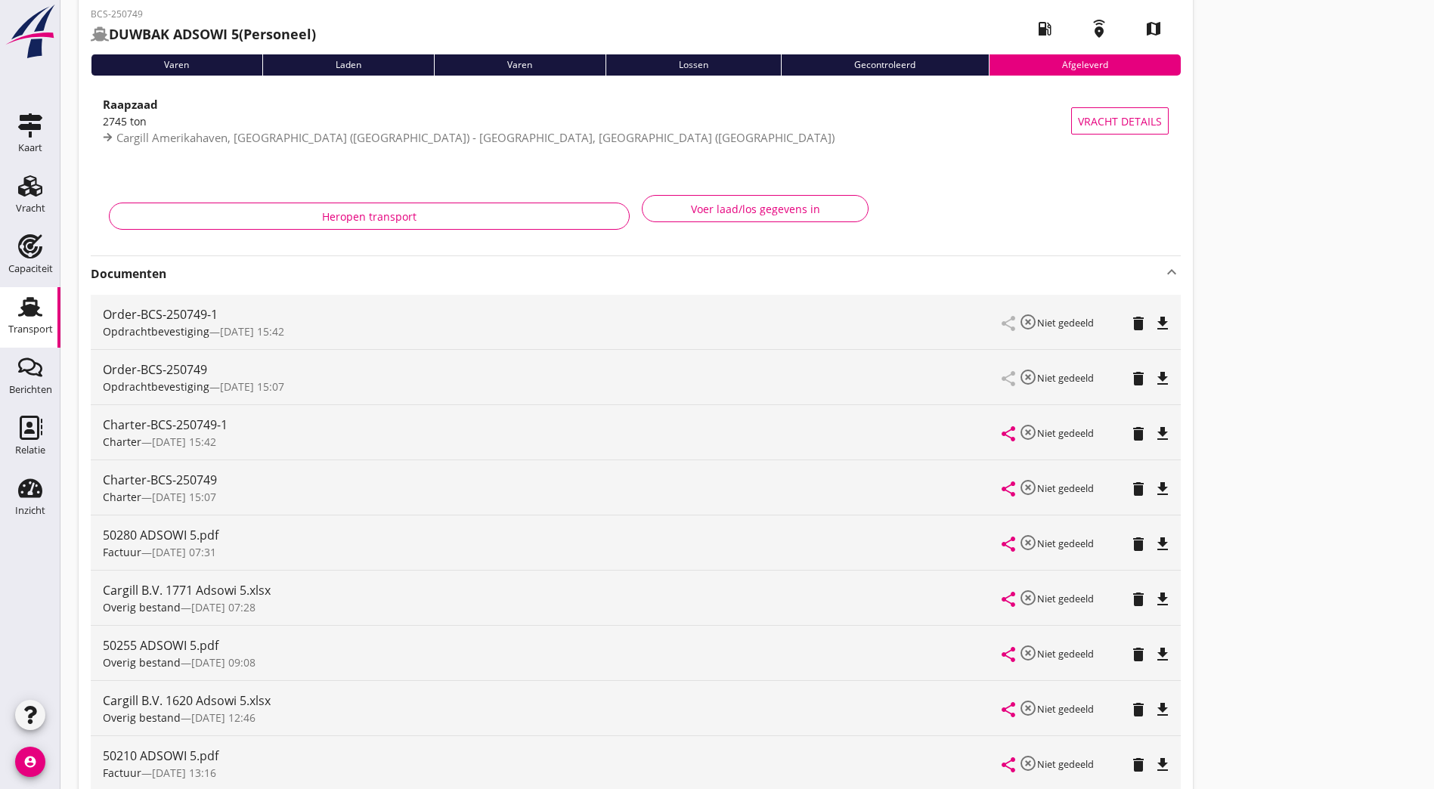
scroll to position [151, 0]
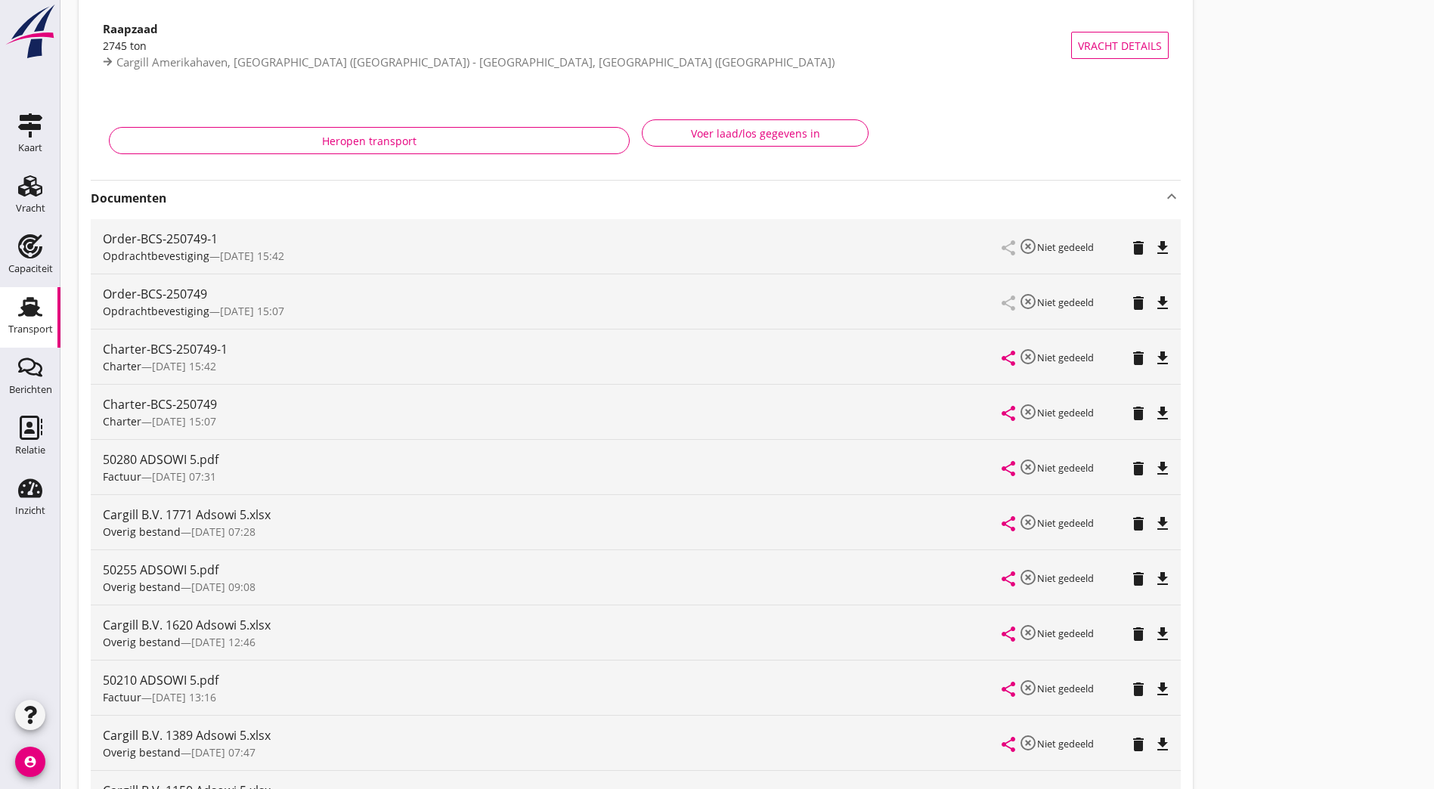
click at [1129, 528] on icon "delete" at bounding box center [1138, 524] width 18 height 18
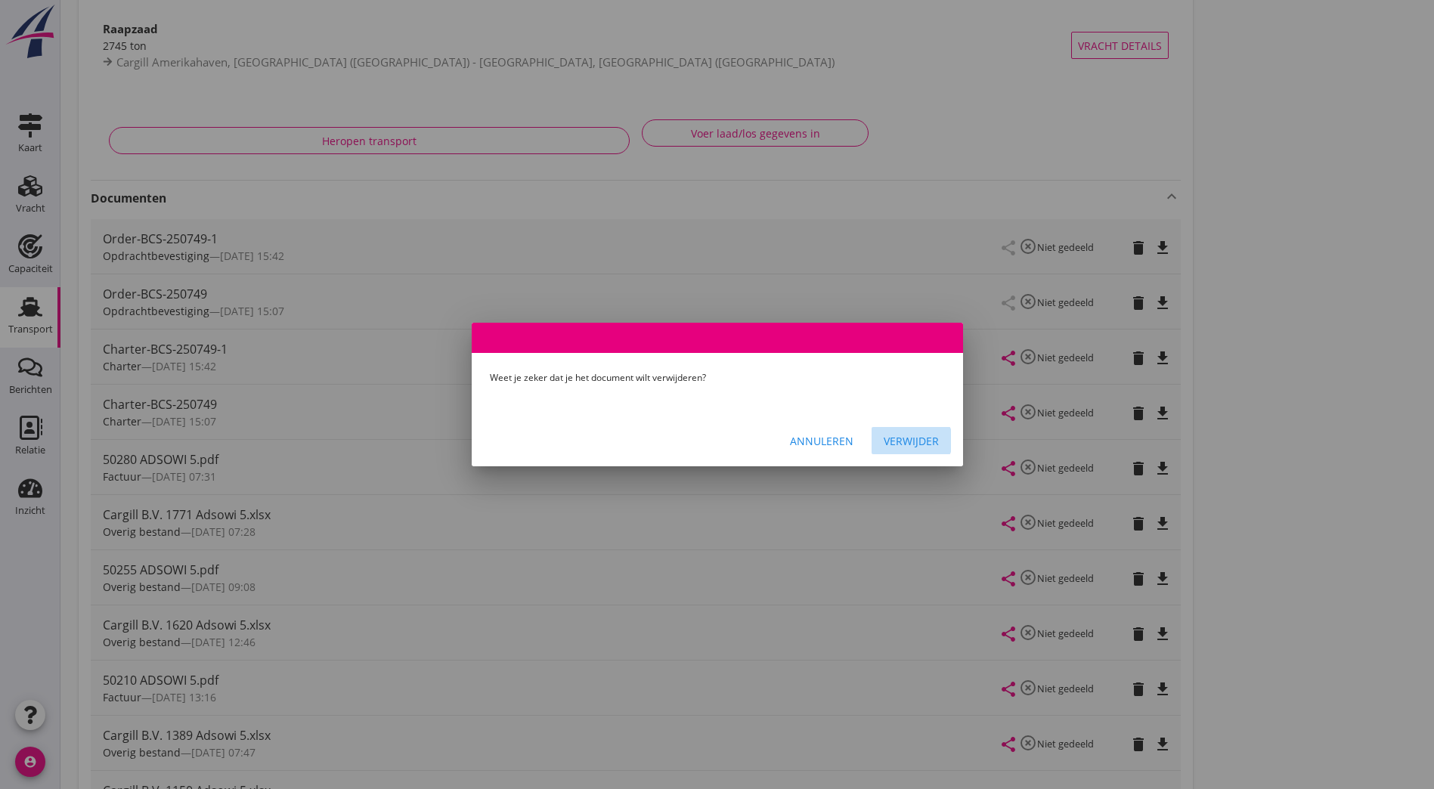
click at [913, 433] on div "Verwijder" at bounding box center [911, 441] width 55 height 16
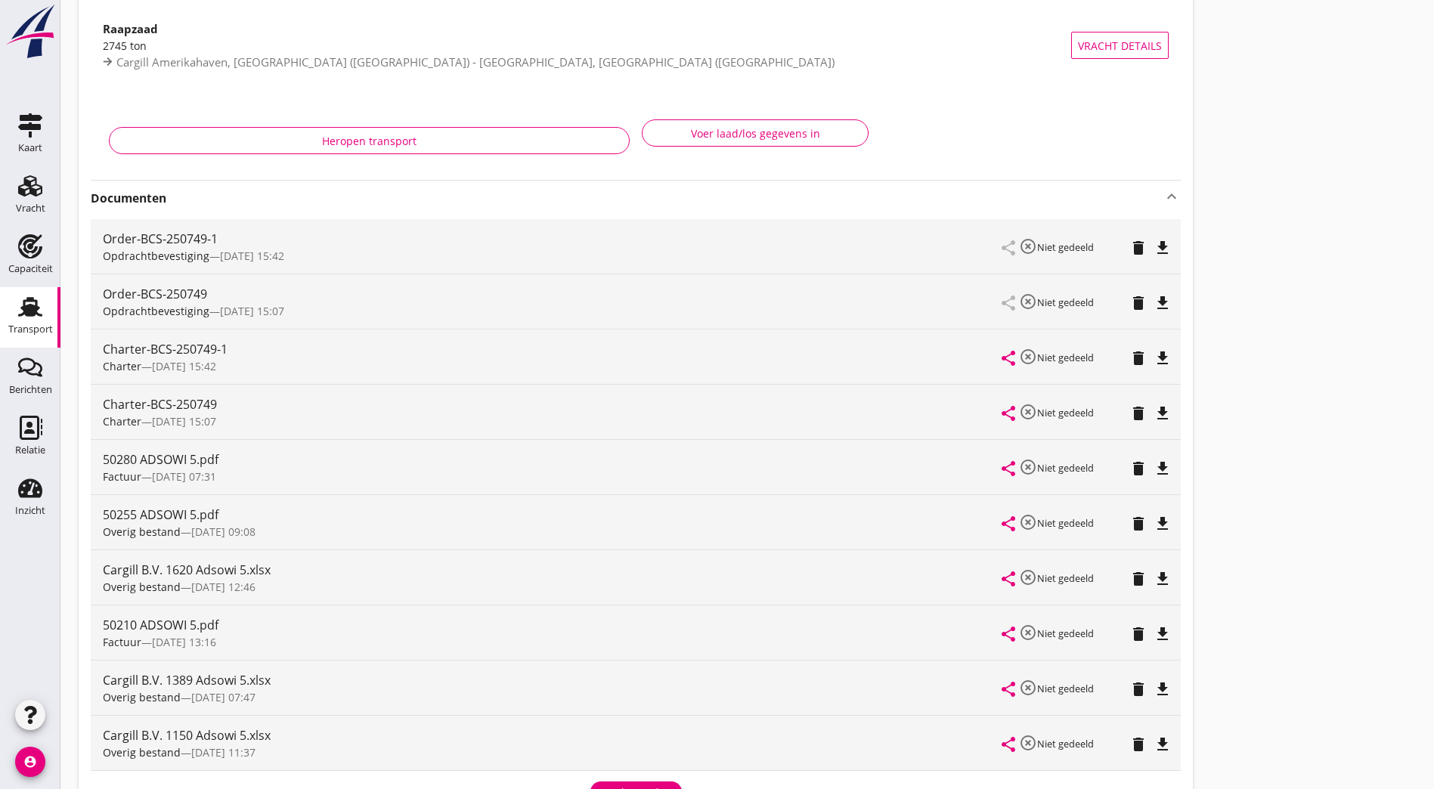
scroll to position [0, 0]
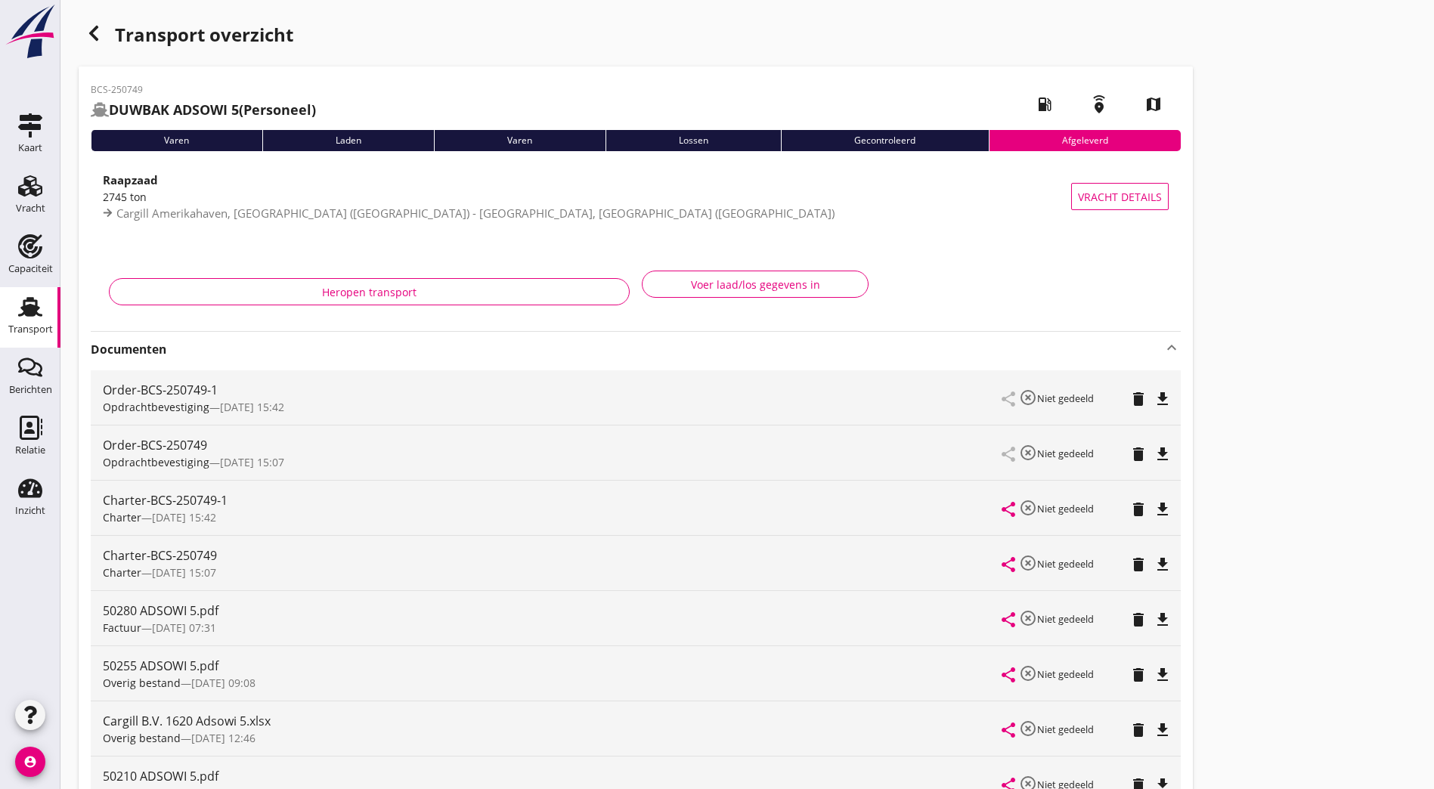
click at [88, 23] on div "button" at bounding box center [94, 33] width 30 height 30
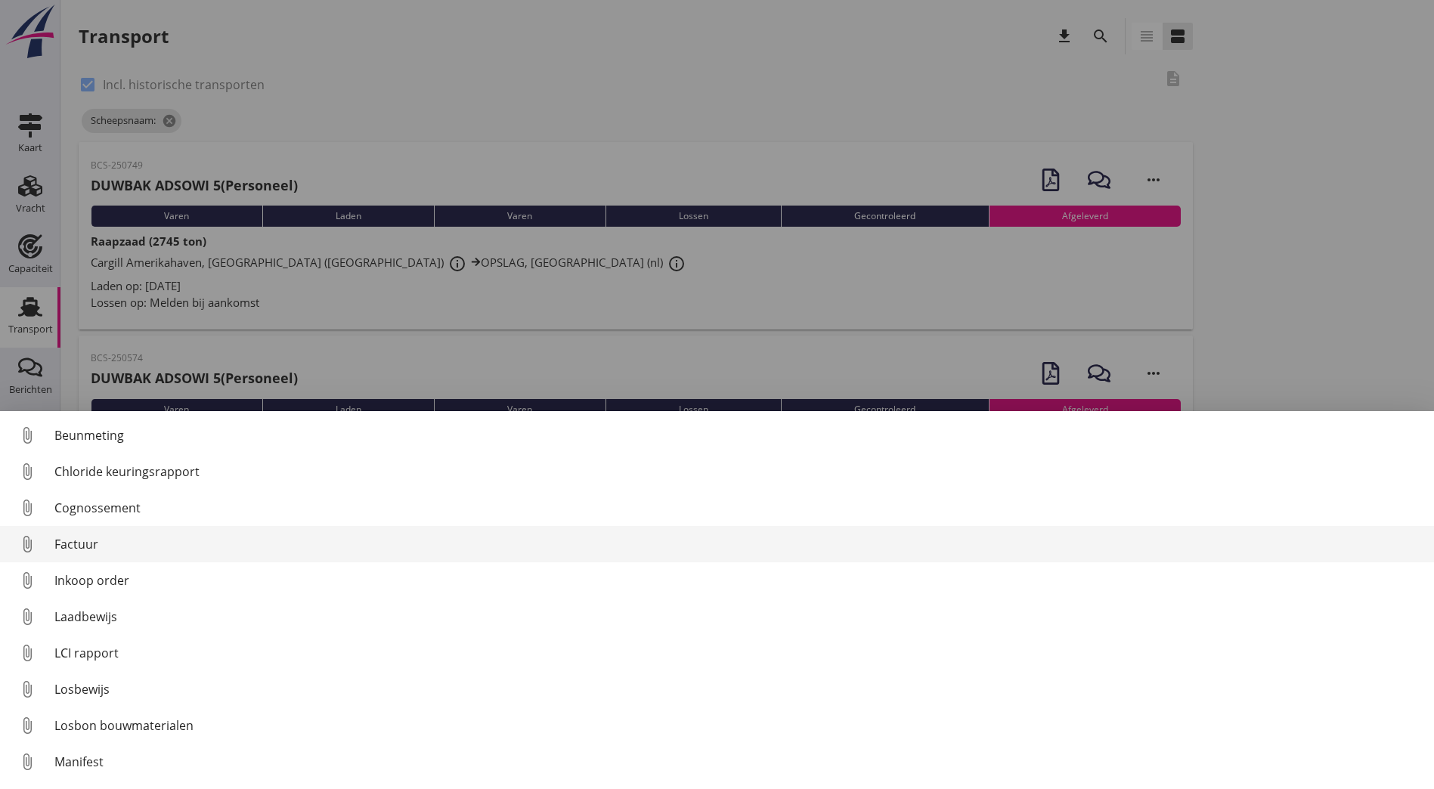
click at [65, 539] on div "Factuur" at bounding box center [737, 544] width 1367 height 18
click at [109, 539] on div "Factuur" at bounding box center [737, 544] width 1367 height 18
click at [144, 546] on div "Factuur" at bounding box center [737, 544] width 1367 height 18
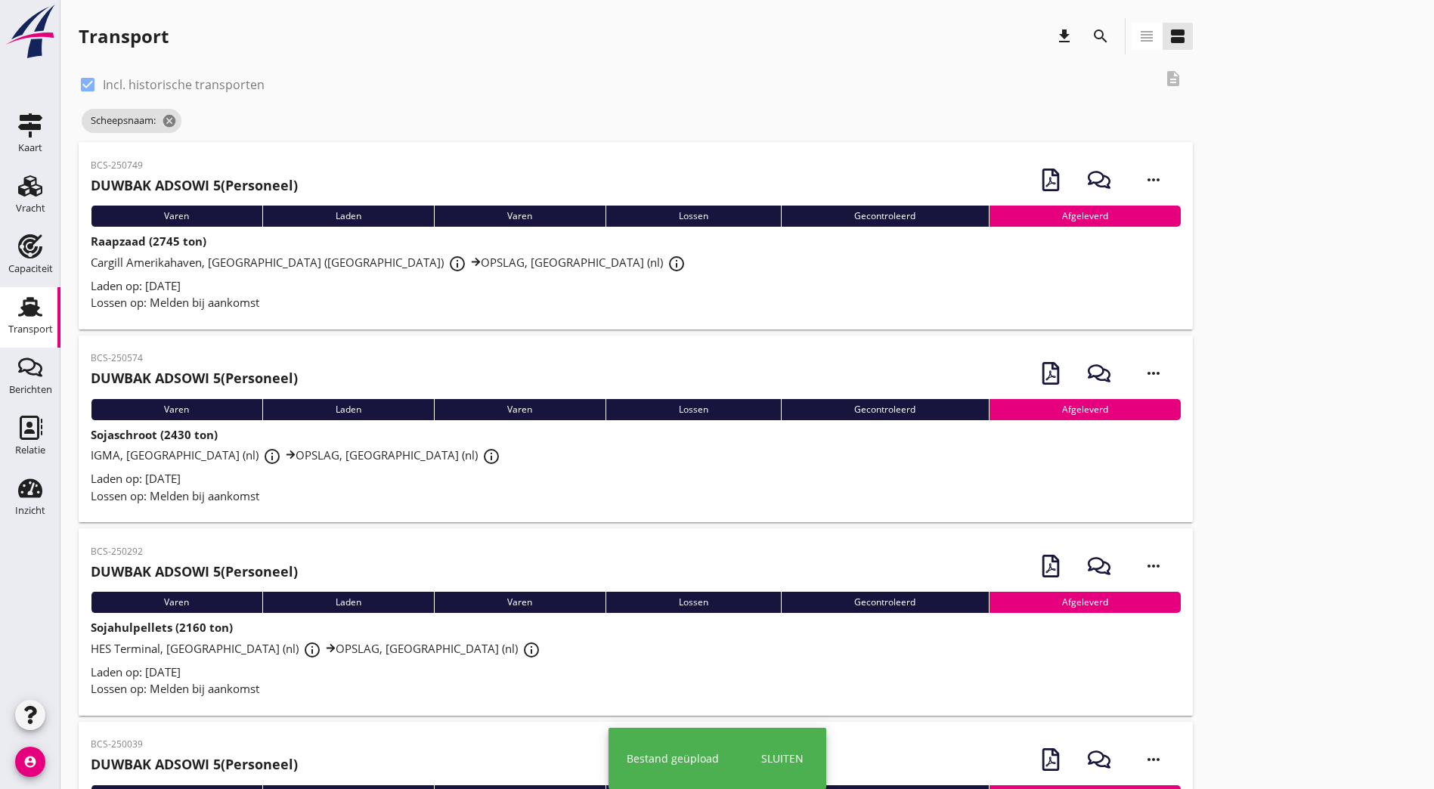
drag, startPoint x: 1147, startPoint y: 287, endPoint x: 833, endPoint y: 229, distance: 319.8
click at [303, 169] on div "BCS-250749 DUWBAK ADSOWI 5 (Personeel) more_horiz" at bounding box center [636, 179] width 1090 height 51
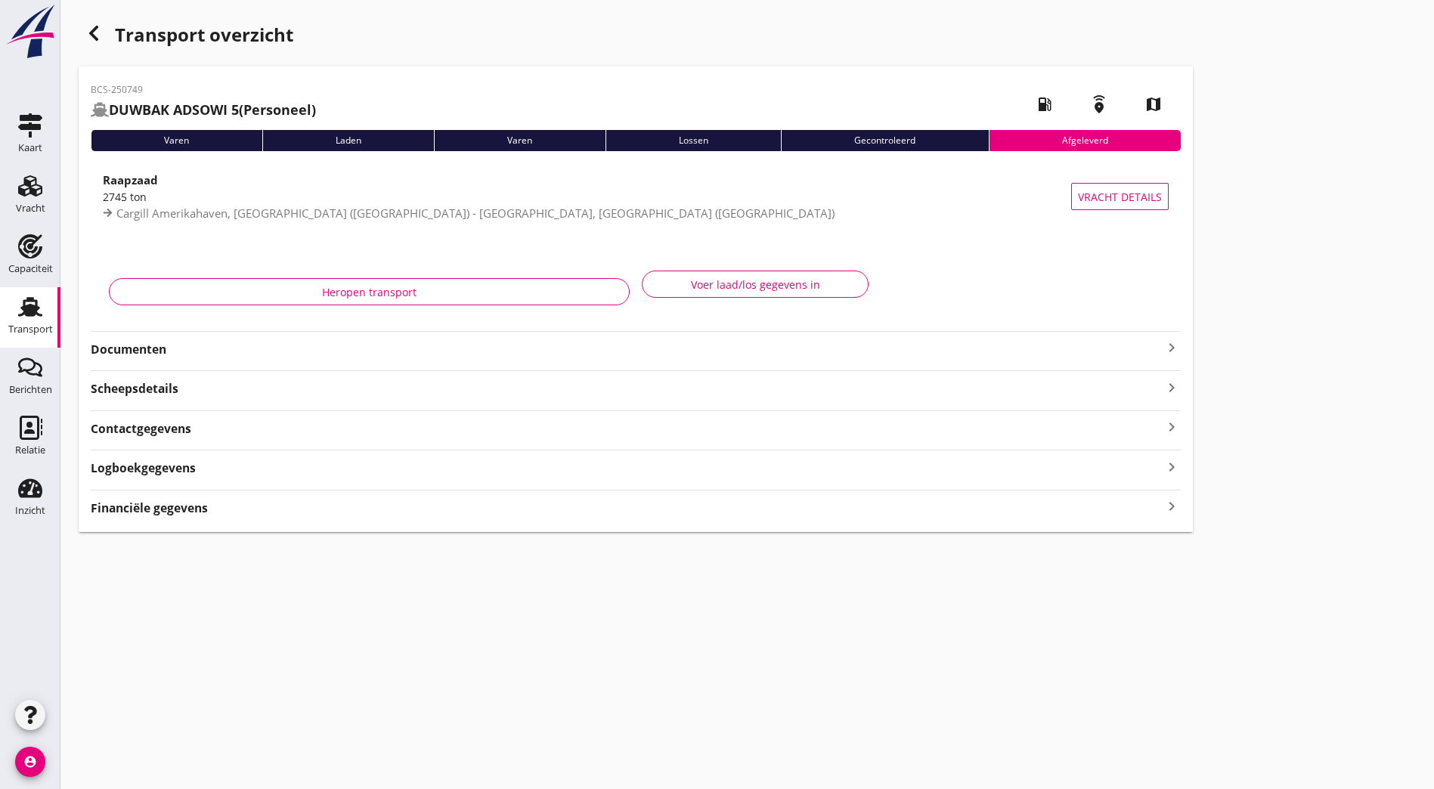
click at [272, 359] on div "BCS-250749 DUWBAK ADSOWI 5 (Personeel) local_gas_station emergency_share map Va…" at bounding box center [636, 300] width 1114 height 466
click at [271, 355] on strong "Documenten" at bounding box center [627, 349] width 1072 height 17
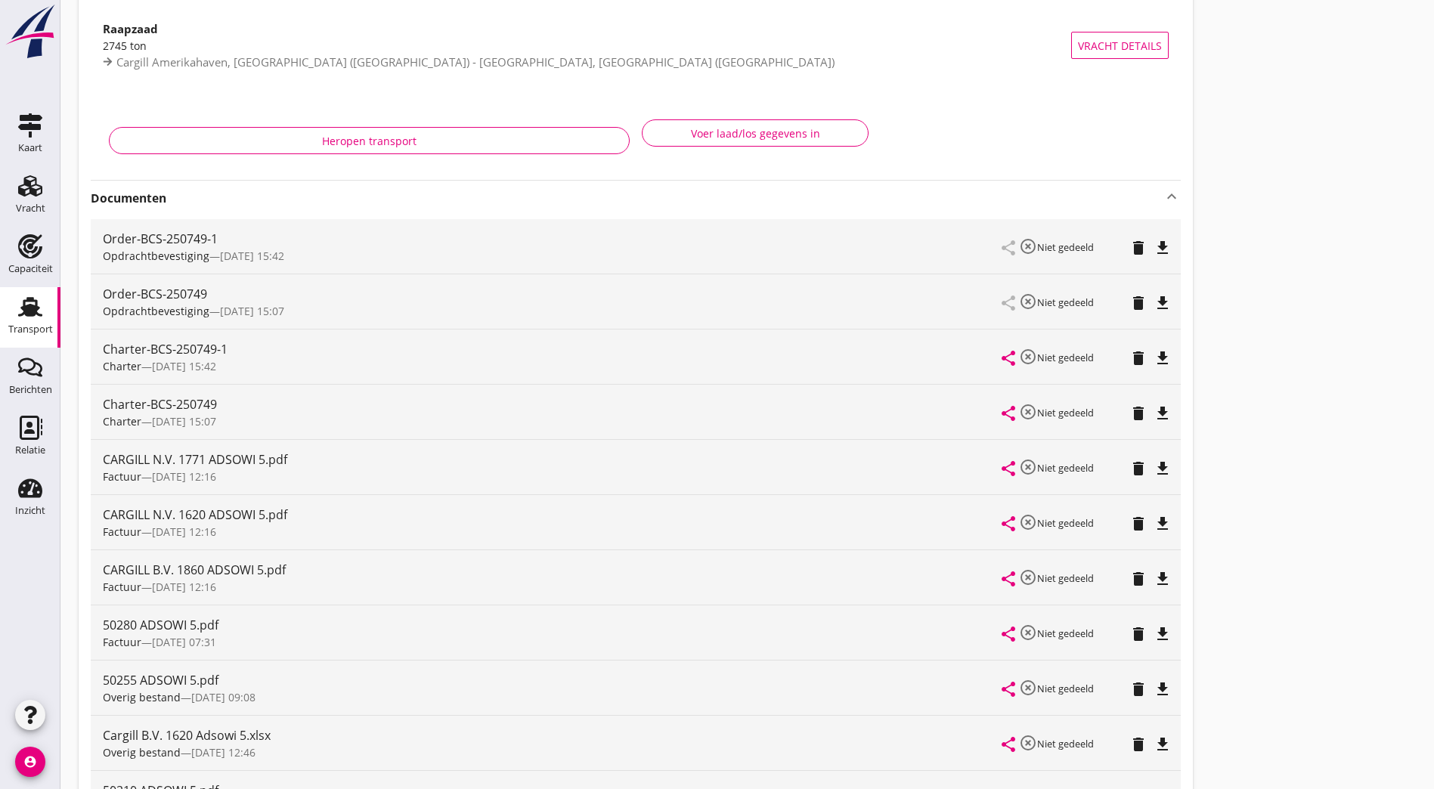
scroll to position [227, 0]
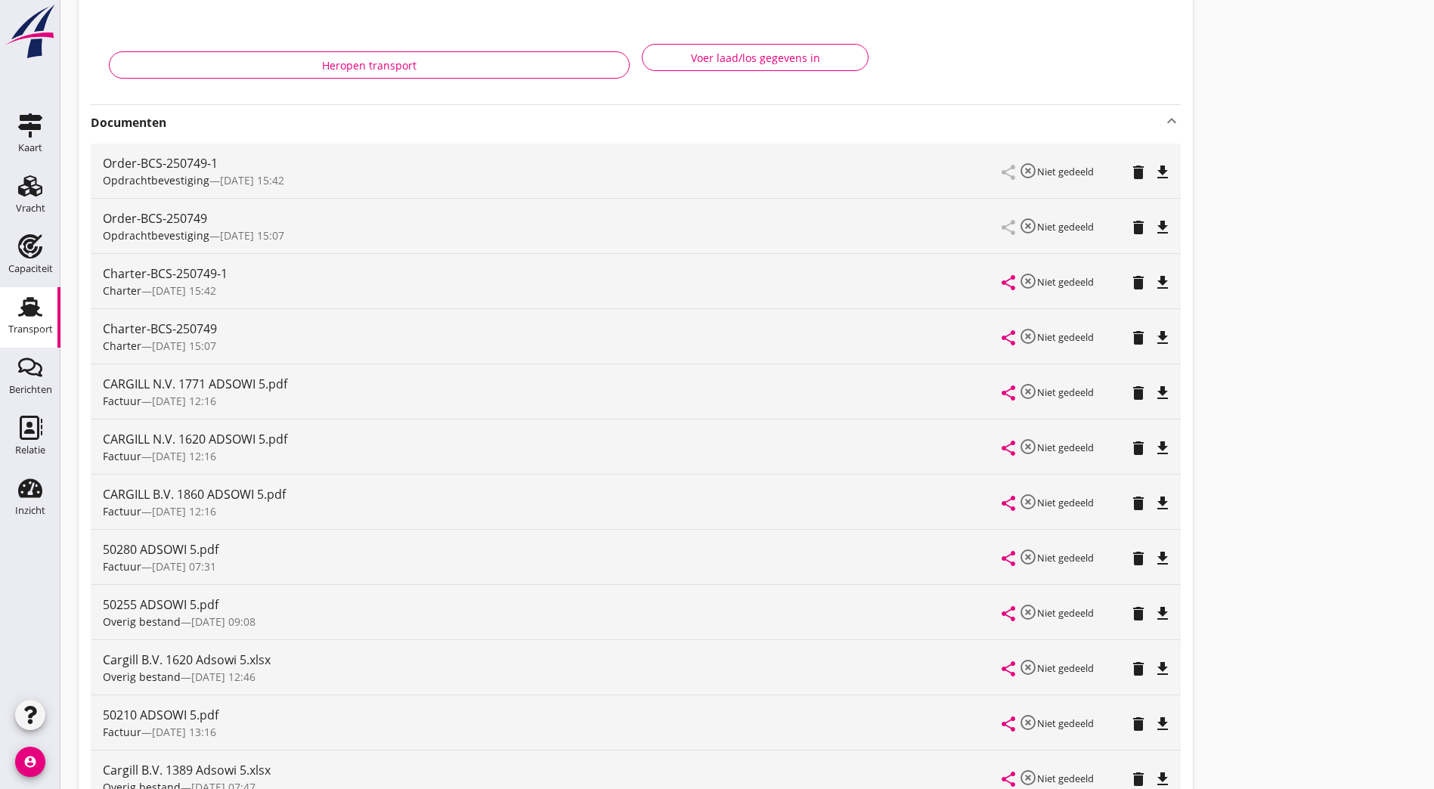
click at [1153, 668] on icon "file_download" at bounding box center [1162, 669] width 18 height 18
click at [1129, 667] on icon "delete" at bounding box center [1138, 669] width 18 height 18
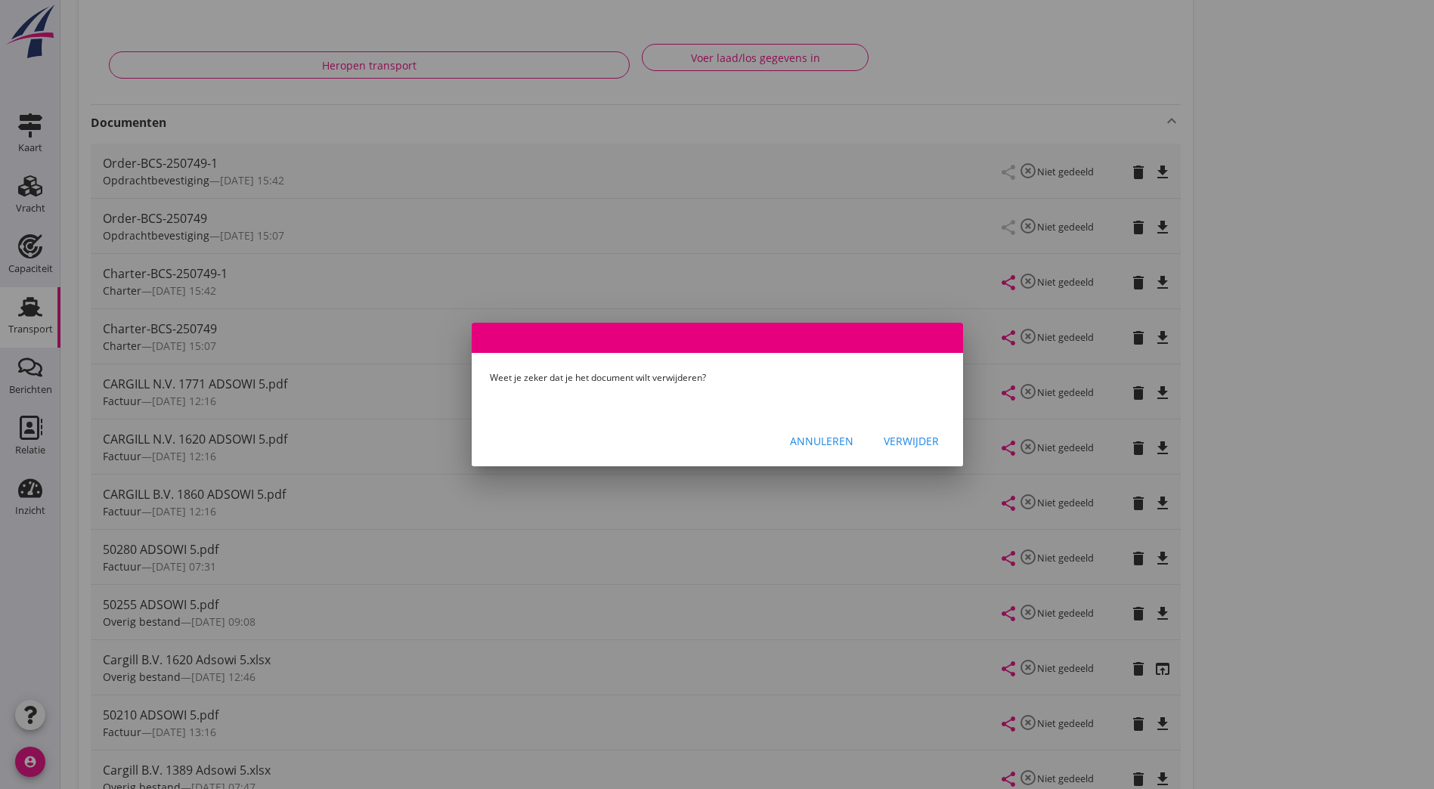
click at [903, 441] on div "Verwijder" at bounding box center [911, 441] width 55 height 16
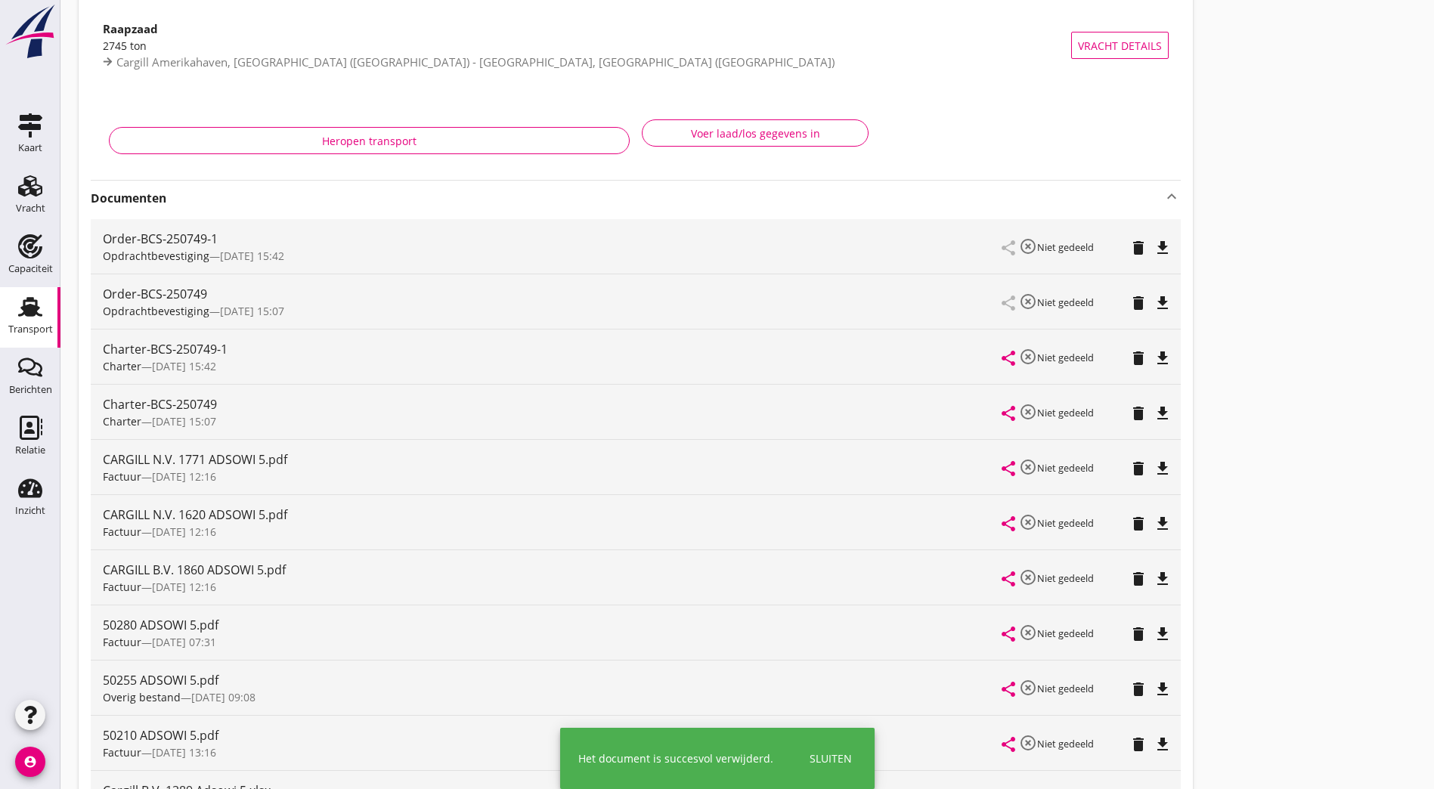
scroll to position [0, 0]
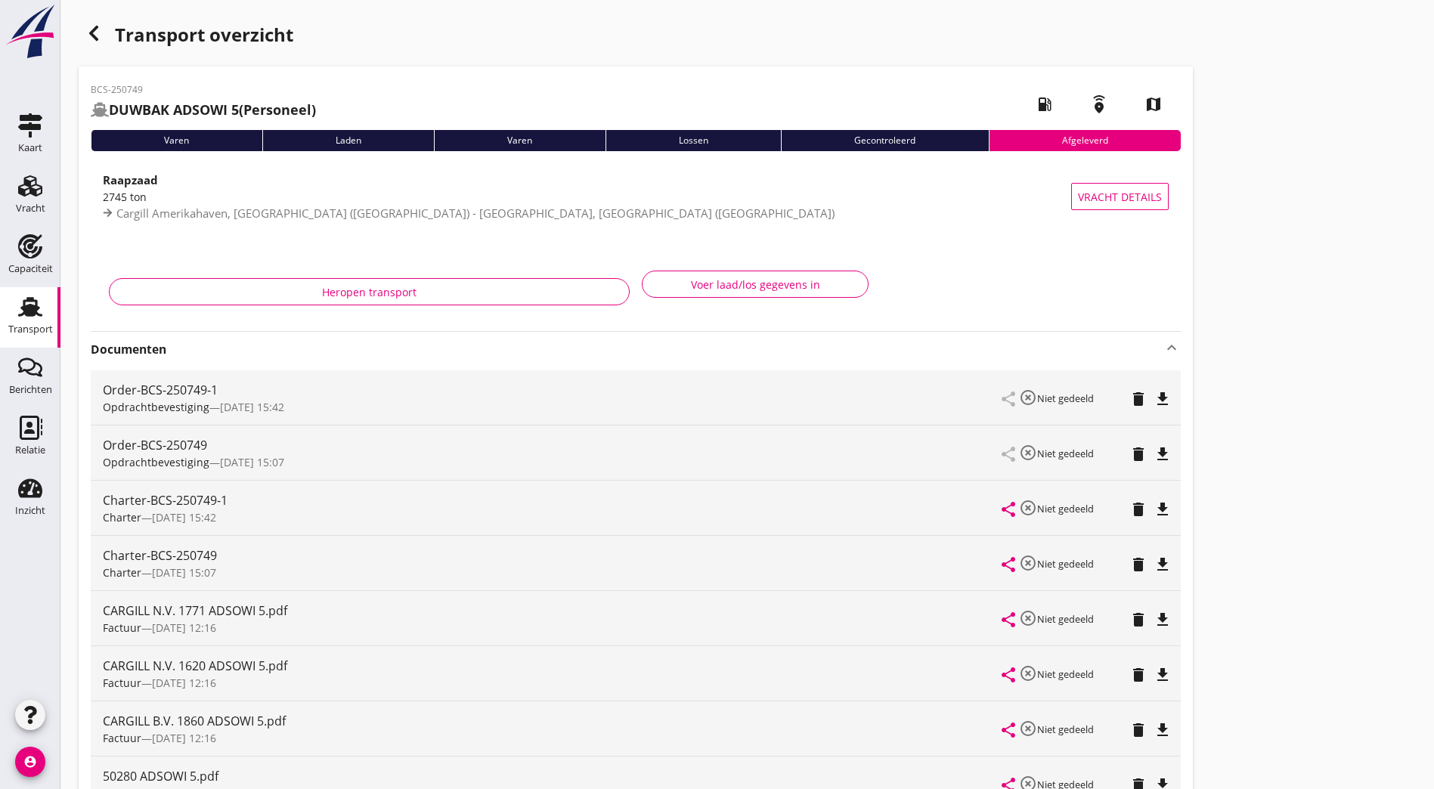
click at [93, 26] on icon "button" at bounding box center [94, 33] width 18 height 18
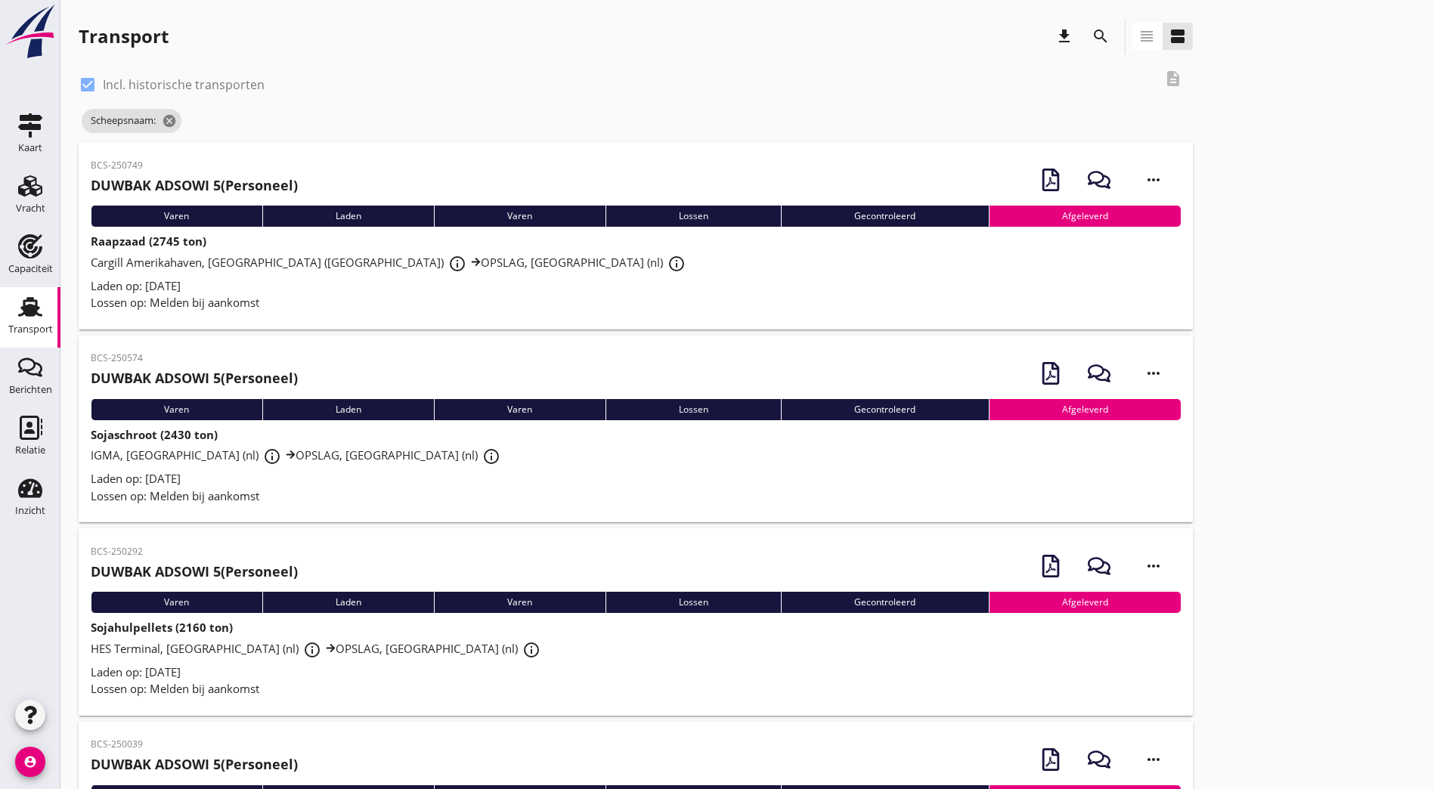
click at [1091, 36] on icon "search" at bounding box center [1100, 36] width 18 height 18
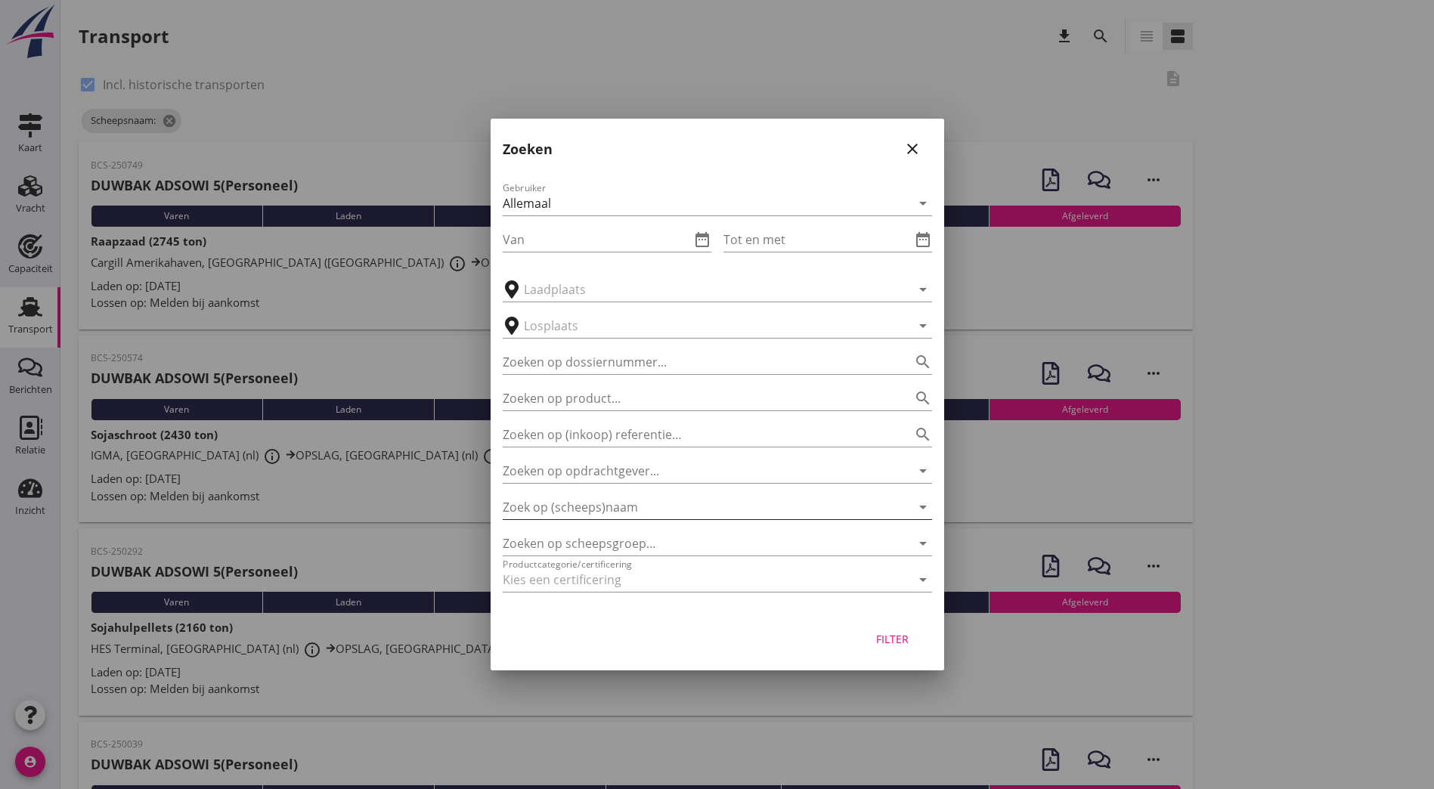
click at [649, 510] on input "Zoek op (scheeps)naam" at bounding box center [696, 507] width 387 height 24
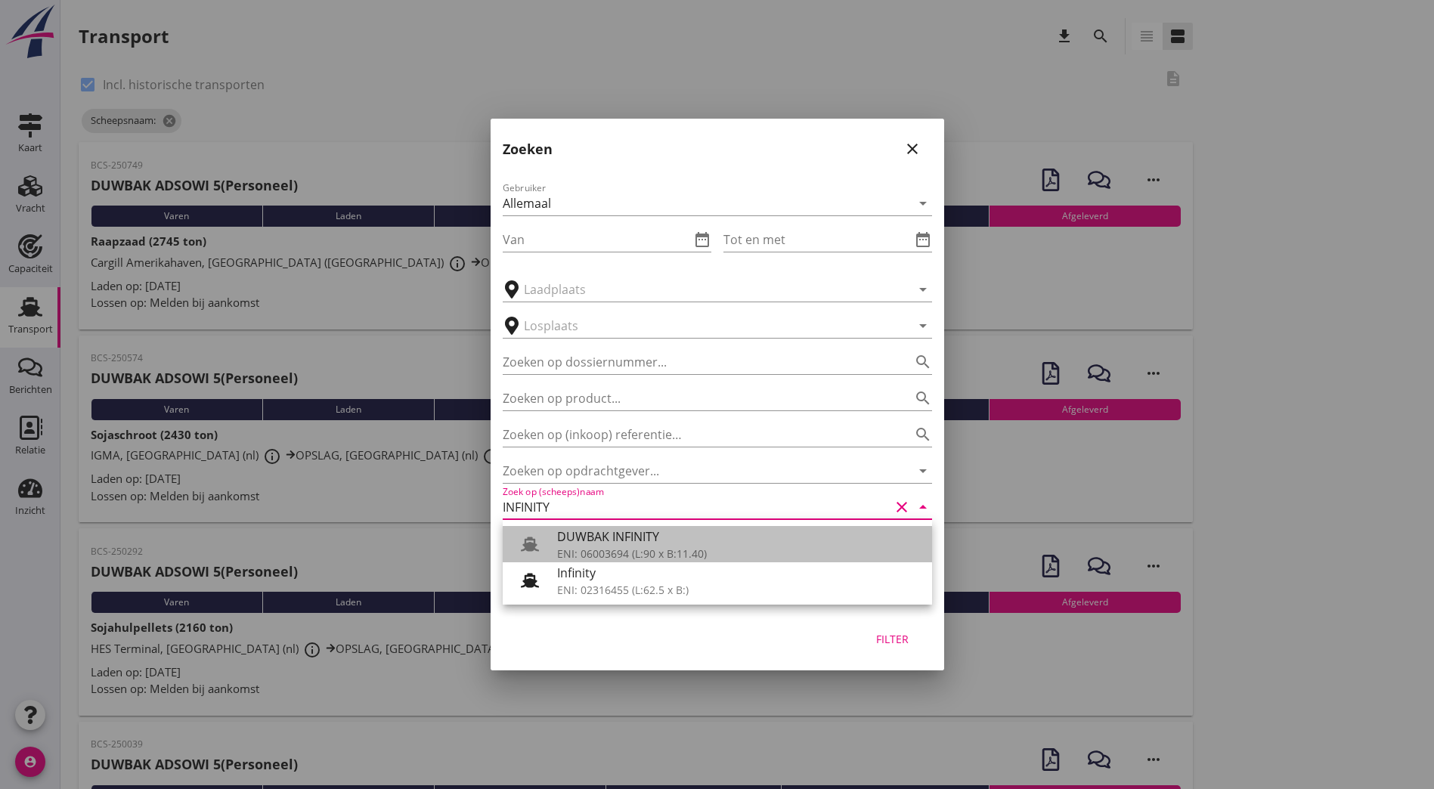
click at [606, 537] on div "DUWBAK INFINITY" at bounding box center [738, 537] width 363 height 18
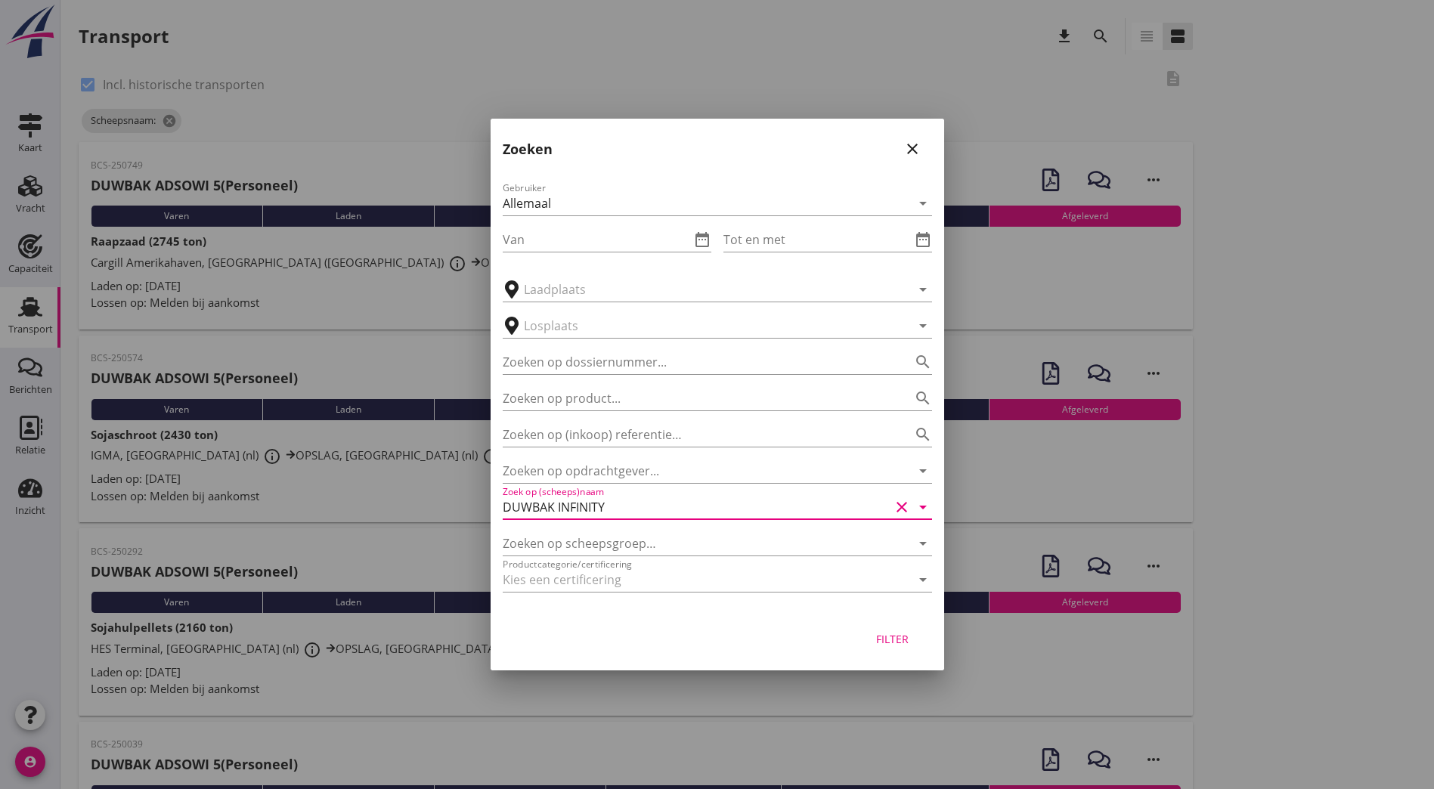
click at [904, 639] on div "Filter" at bounding box center [893, 639] width 42 height 16
type input "DUWBAK INFINITY"
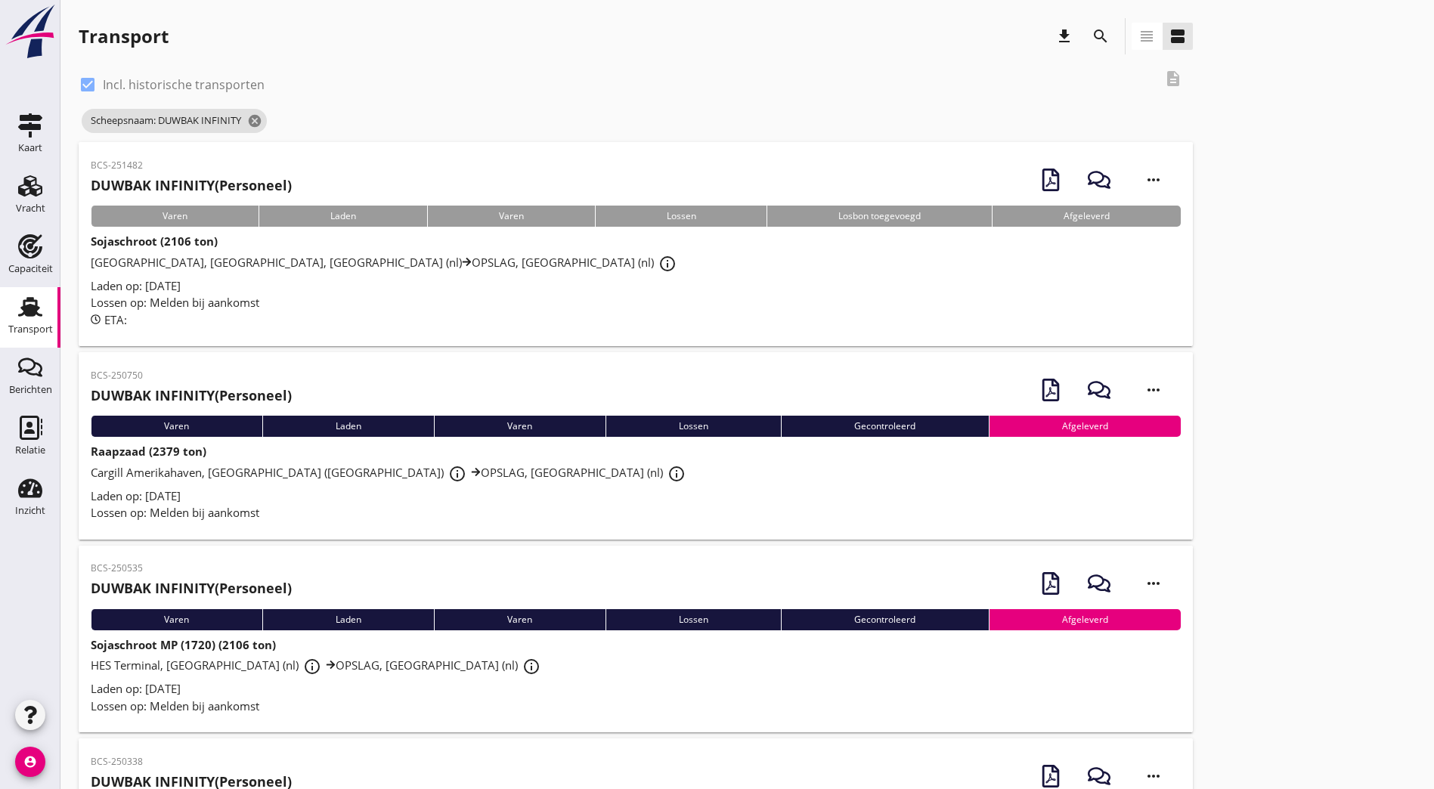
click at [288, 183] on h2 "DUWBAK INFINITY (Personeel)" at bounding box center [191, 185] width 201 height 20
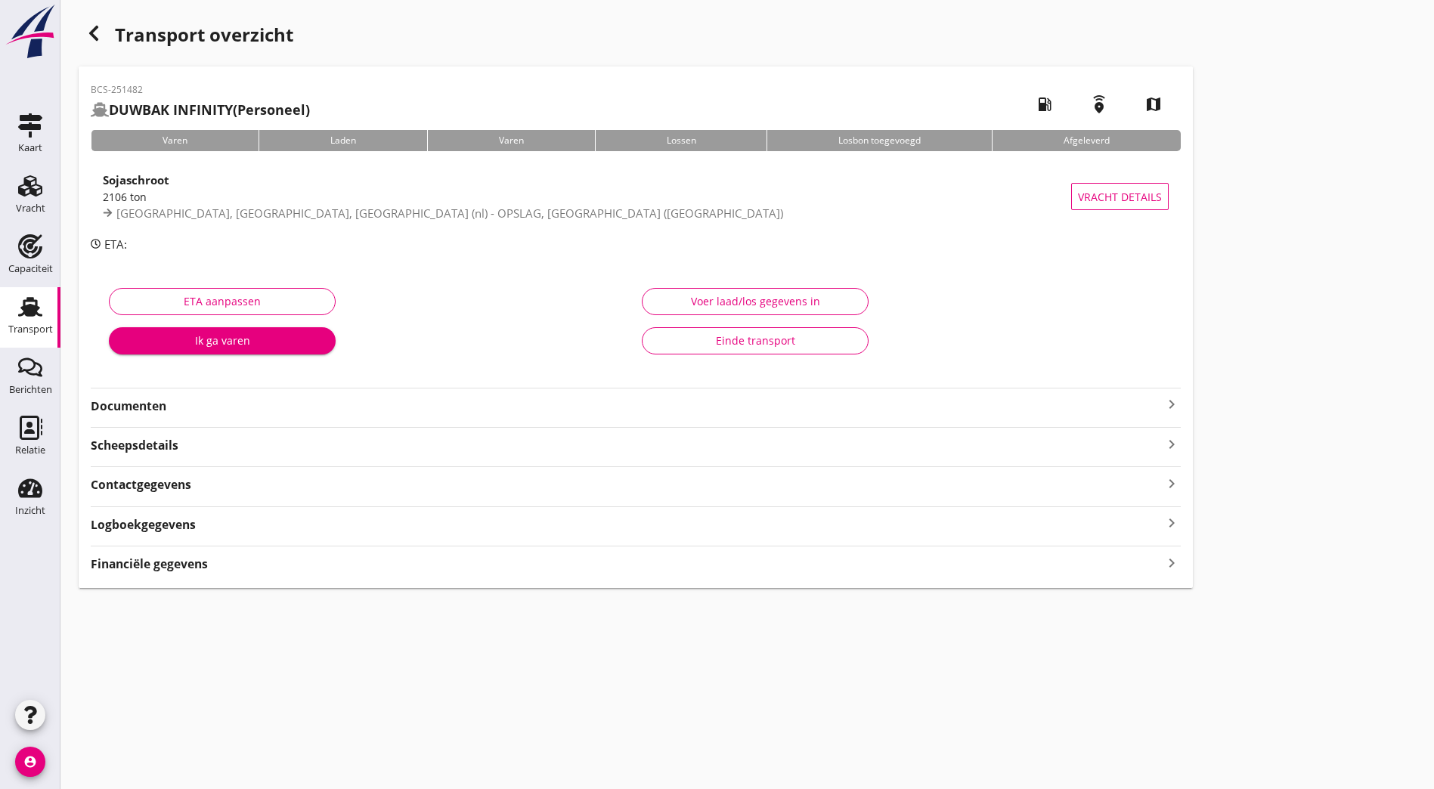
click at [123, 406] on strong "Documenten" at bounding box center [627, 406] width 1072 height 17
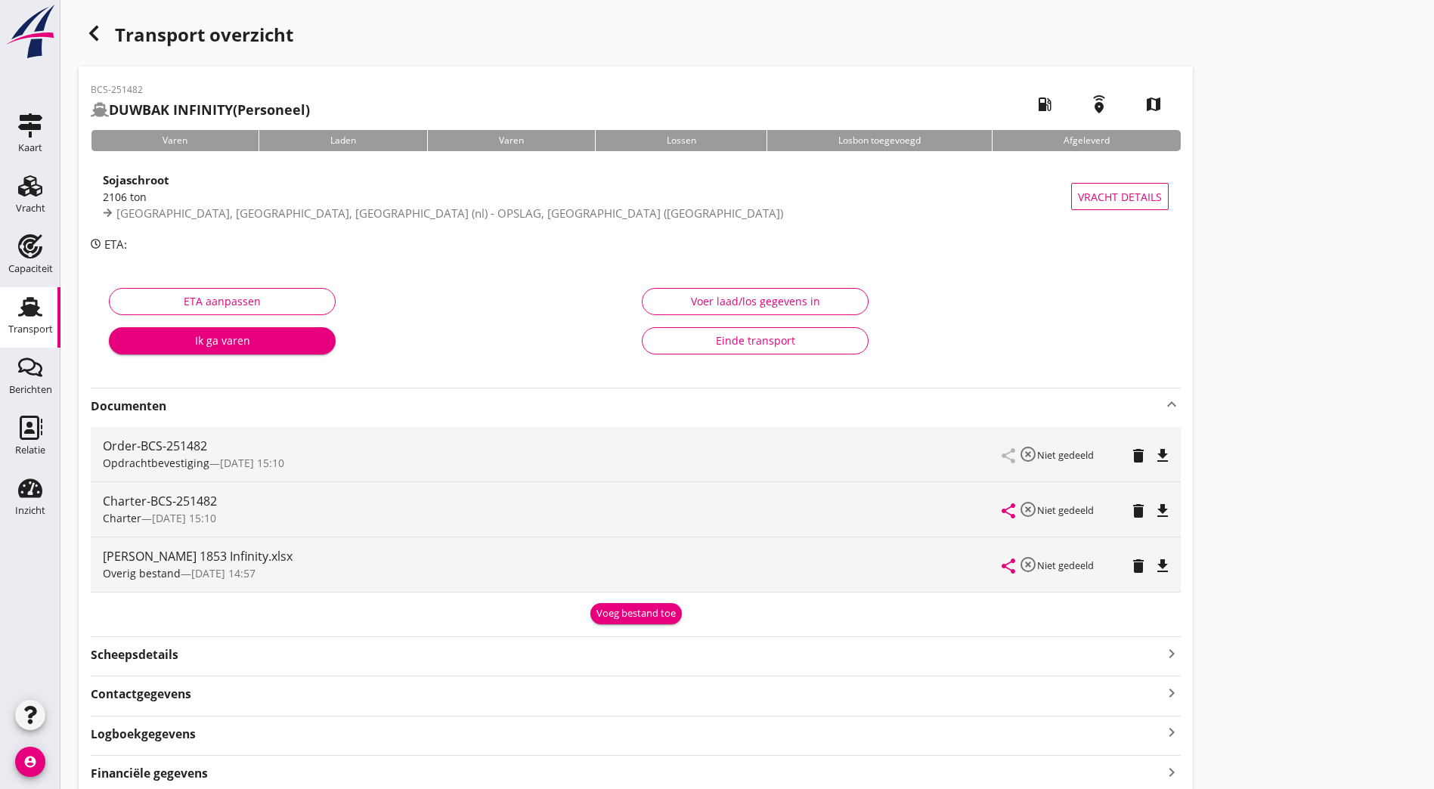
click at [100, 35] on icon "button" at bounding box center [94, 33] width 18 height 18
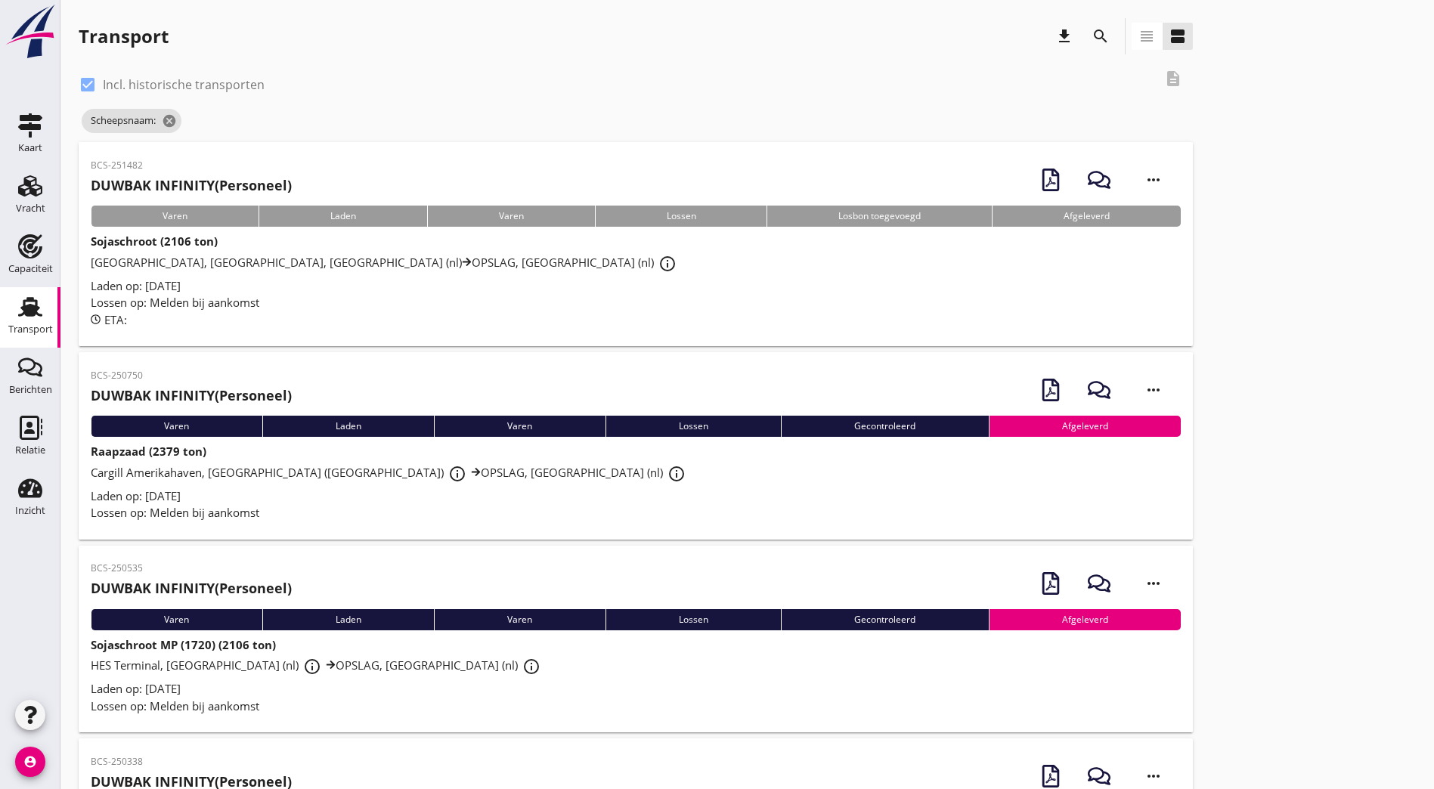
click at [254, 385] on h2 "DUWBAK INFINITY (Personeel)" at bounding box center [191, 395] width 201 height 20
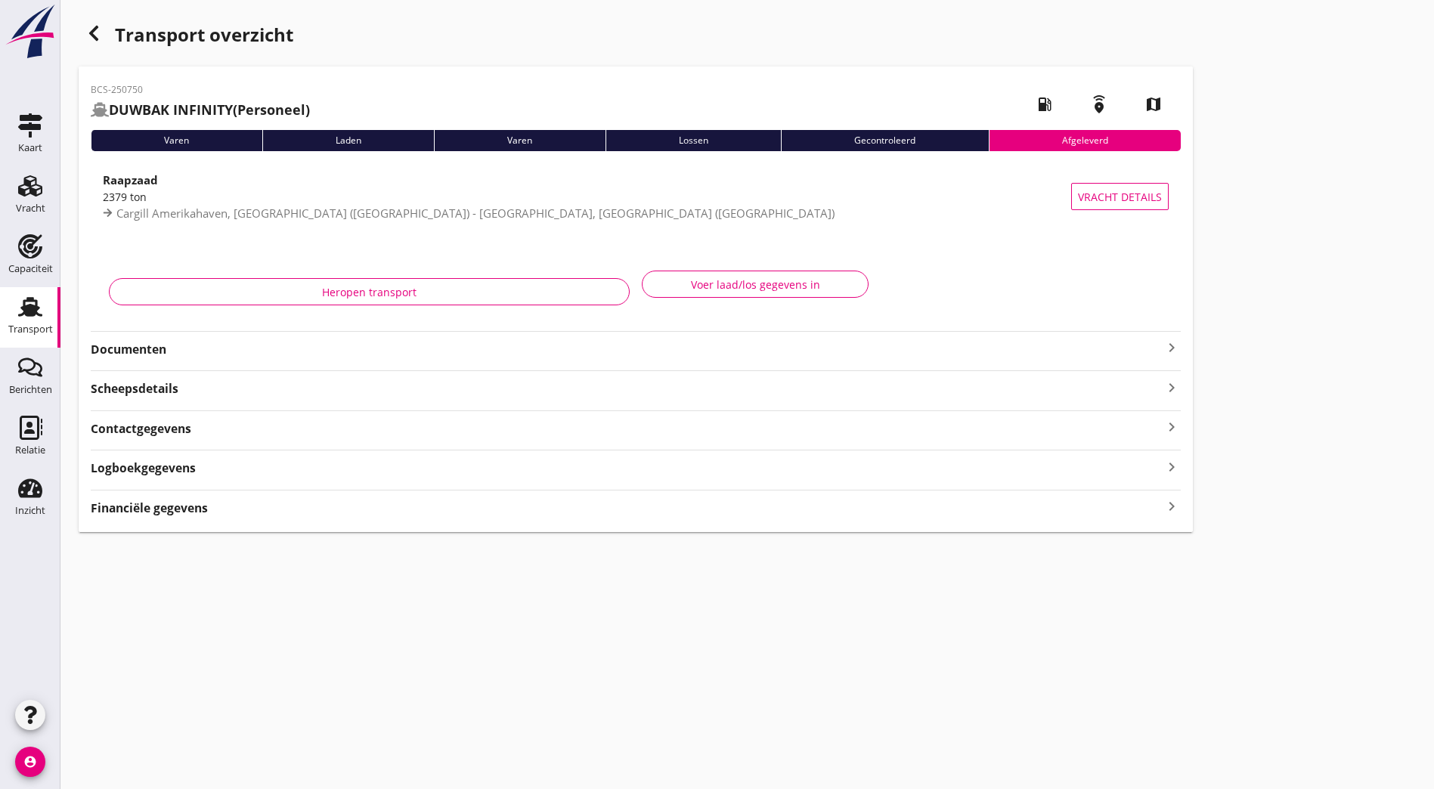
click at [209, 351] on strong "Documenten" at bounding box center [627, 349] width 1072 height 17
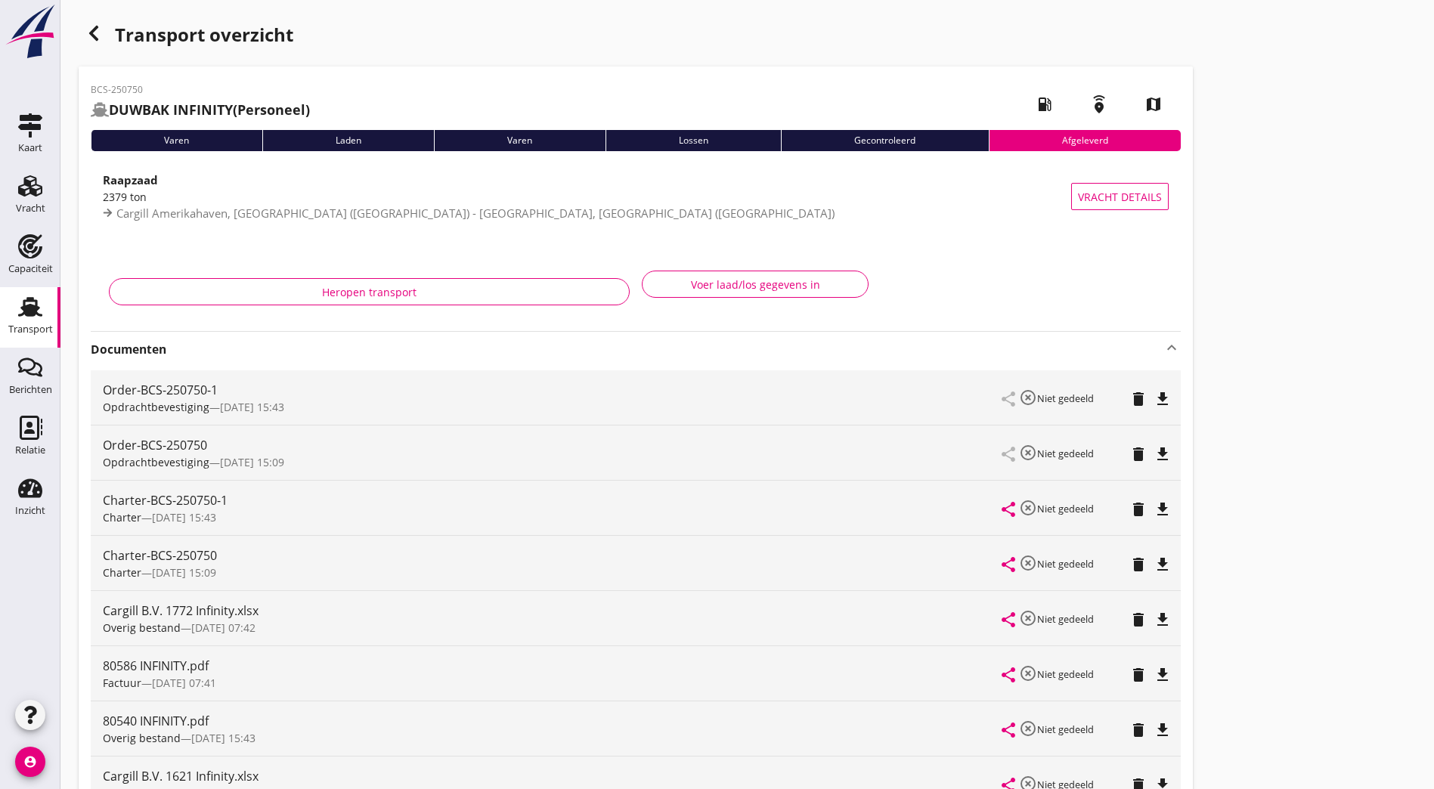
scroll to position [76, 0]
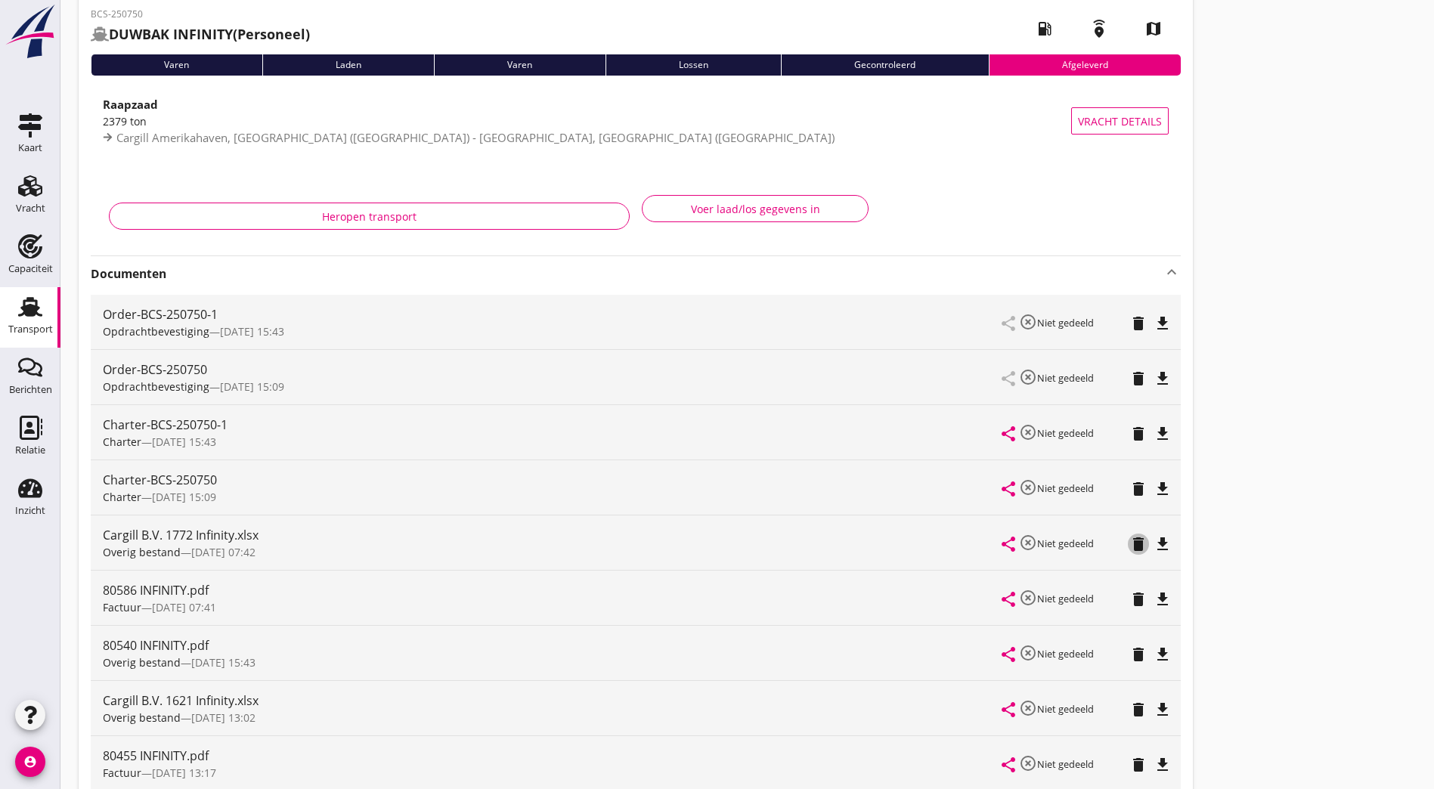
click at [1129, 550] on icon "delete" at bounding box center [1138, 544] width 18 height 18
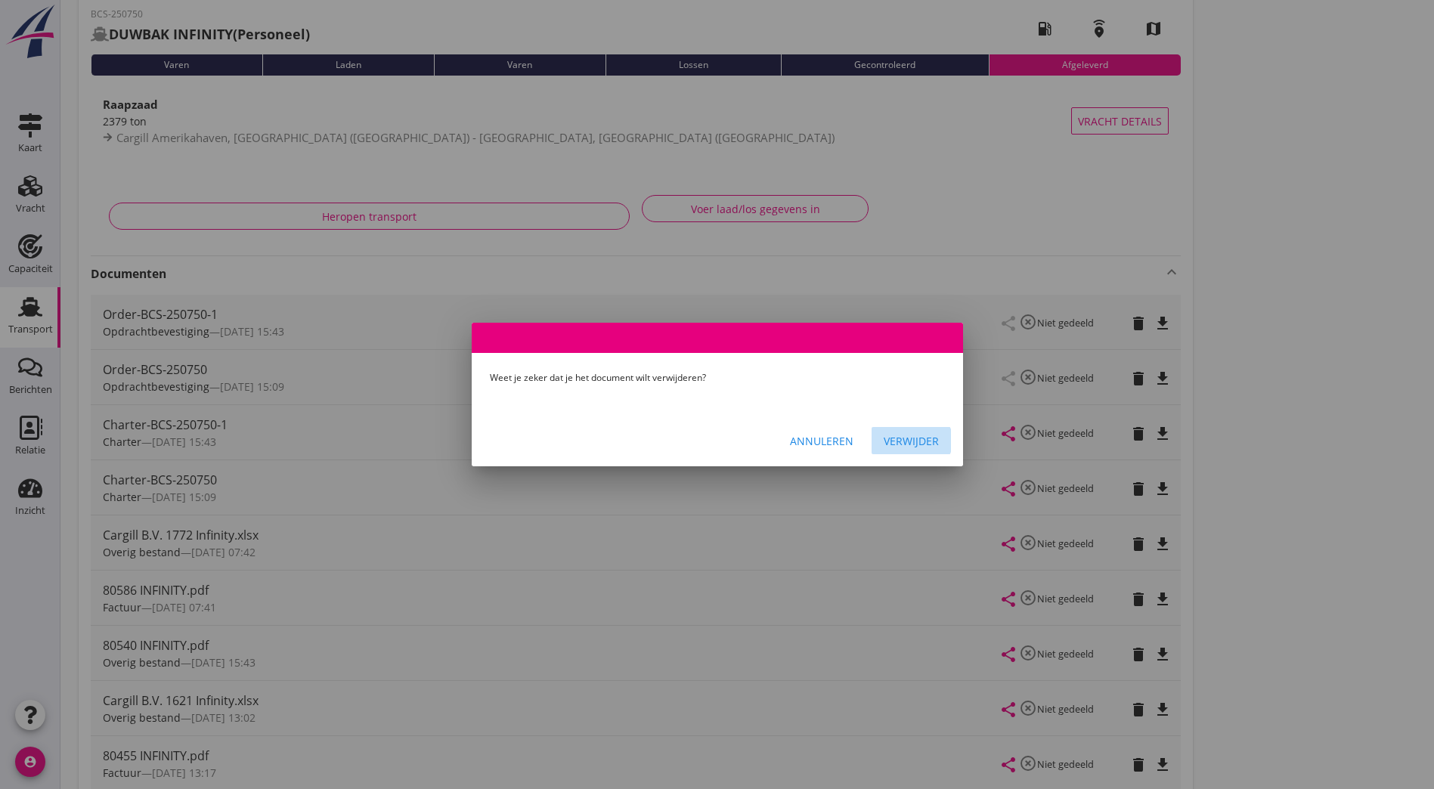
click at [913, 433] on div "Verwijder" at bounding box center [911, 441] width 55 height 16
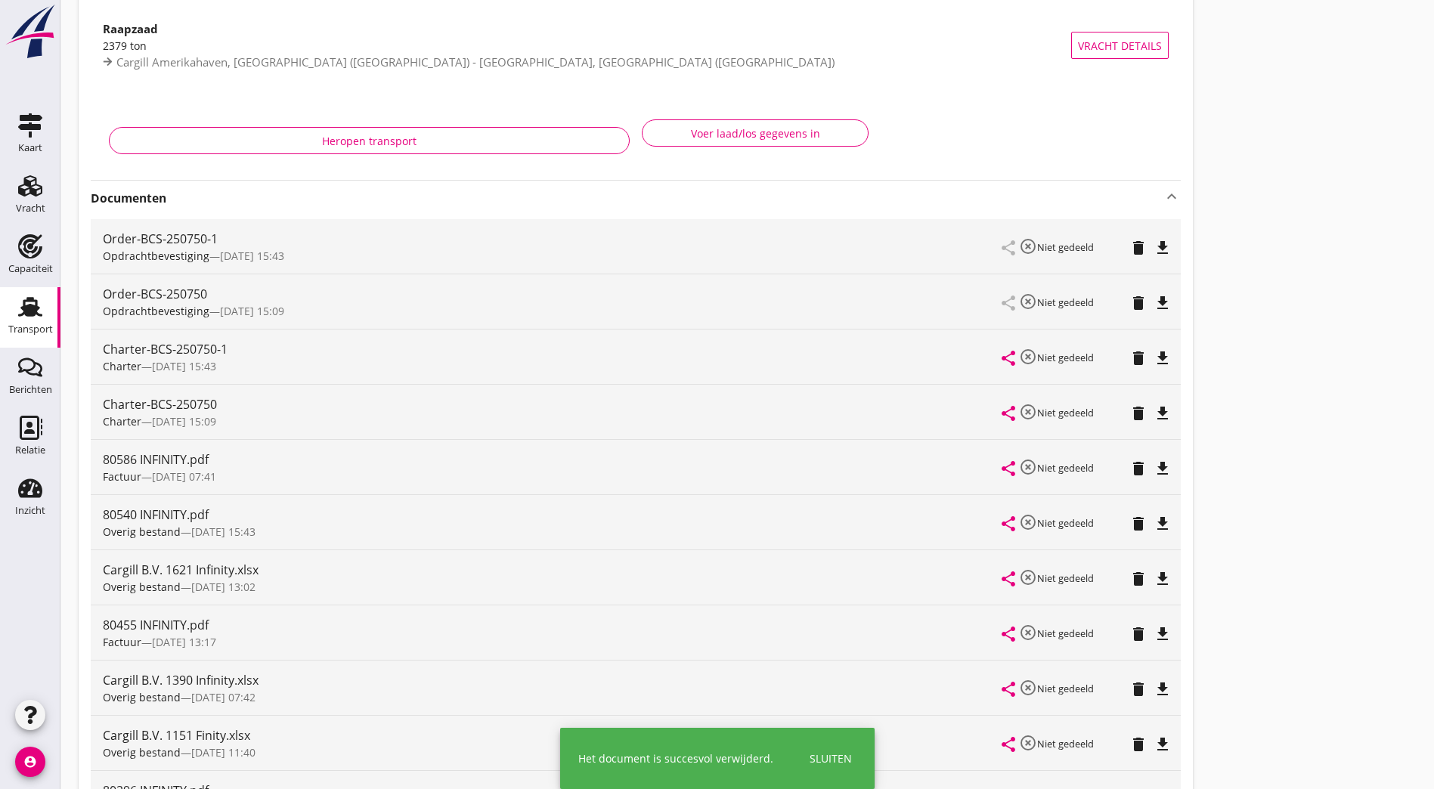
scroll to position [227, 0]
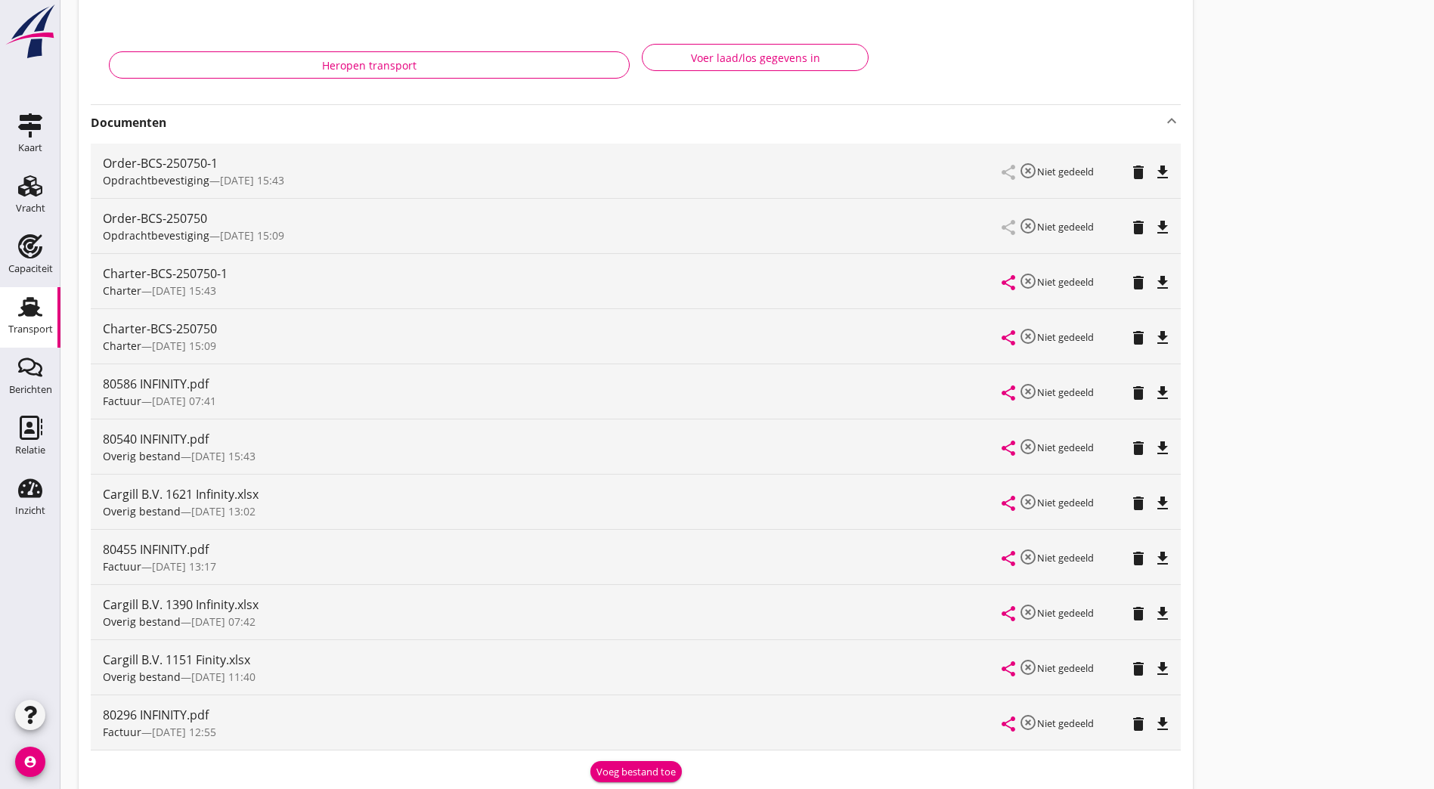
click at [1129, 502] on icon "delete" at bounding box center [1138, 503] width 18 height 18
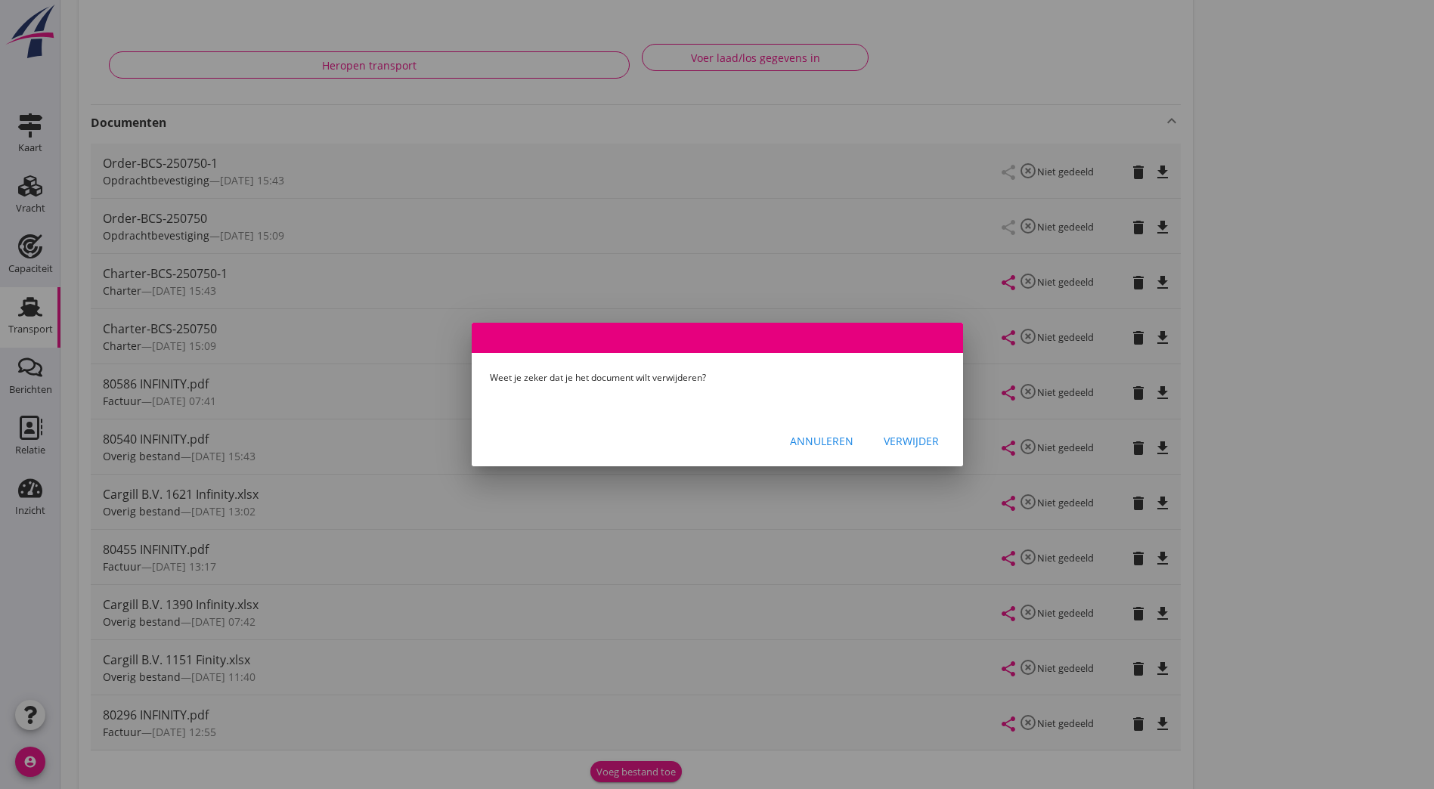
click at [905, 437] on div "Verwijder" at bounding box center [911, 441] width 55 height 16
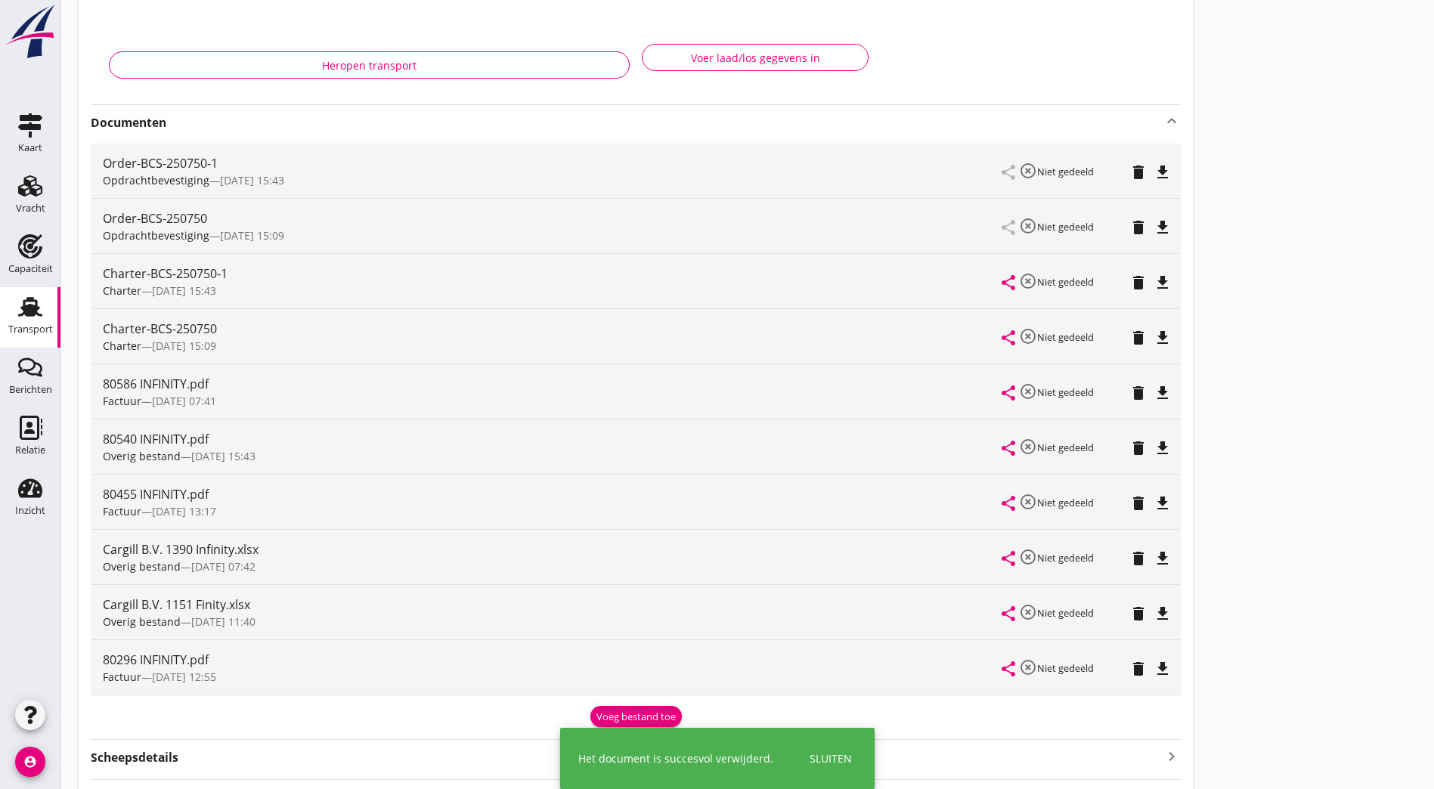
click at [1000, 219] on div "Transport overzicht BCS-250750 DUWBAK INFINITY (Personeel) local_gas_station em…" at bounding box center [746, 346] width 1373 height 1146
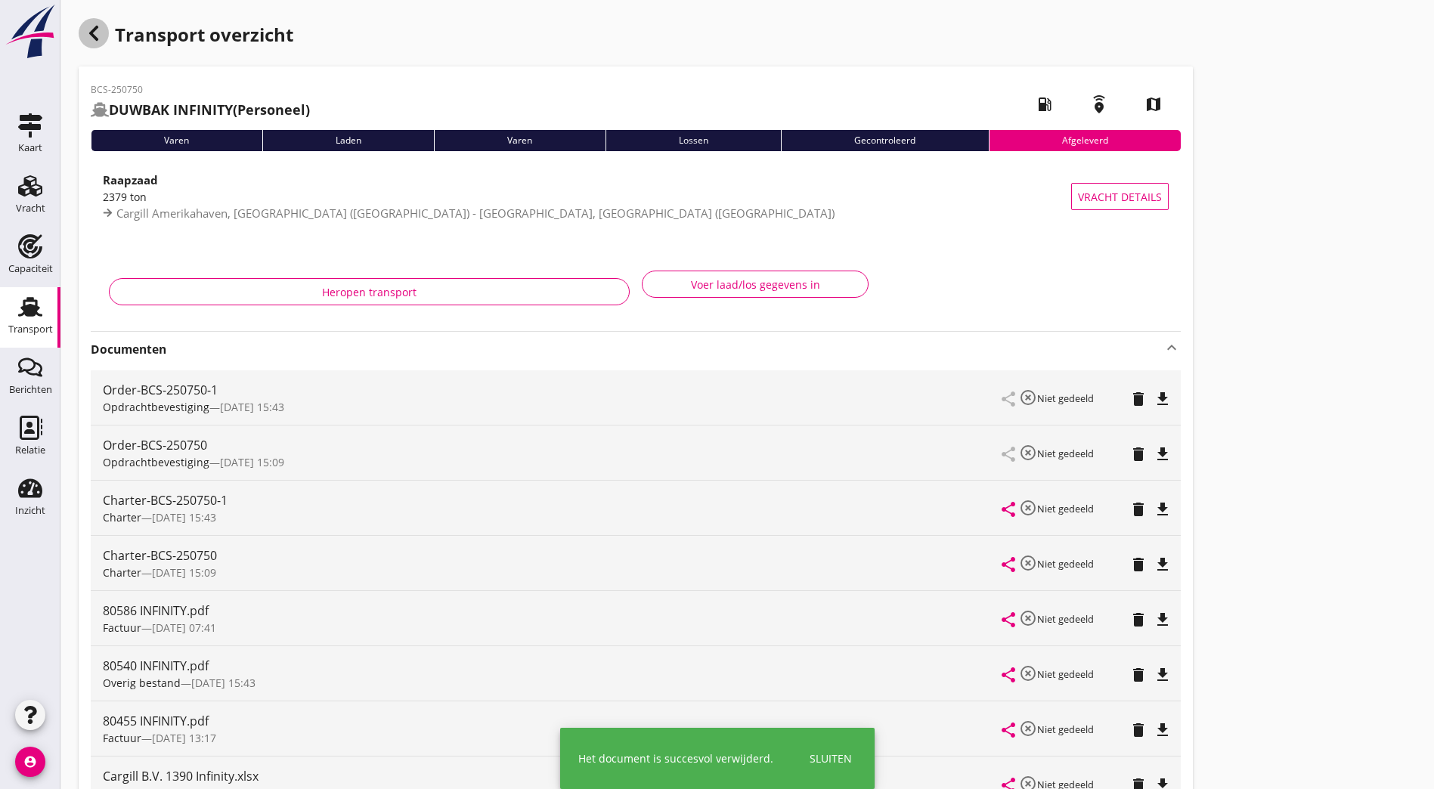
click at [98, 38] on icon "button" at bounding box center [94, 33] width 18 height 18
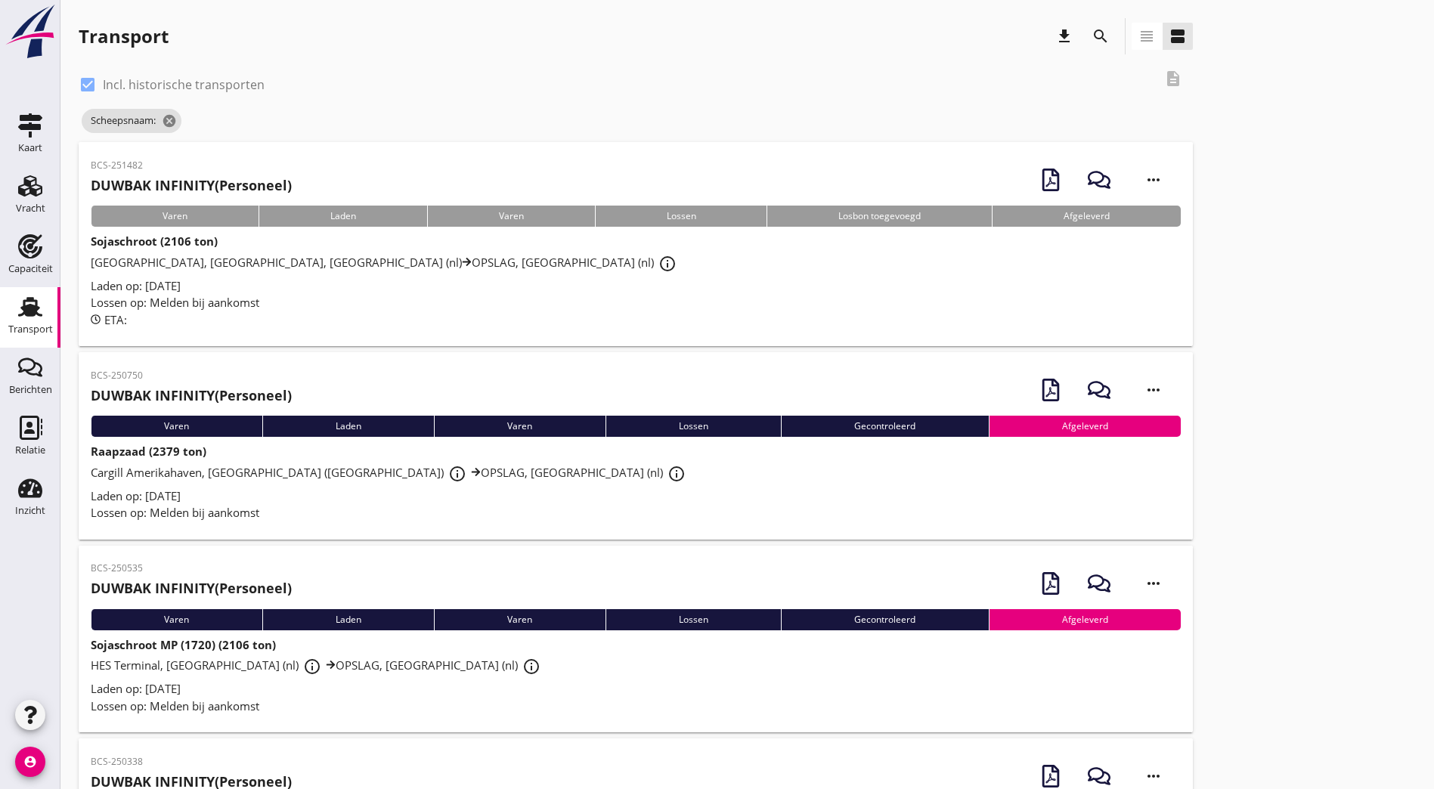
scroll to position [76, 0]
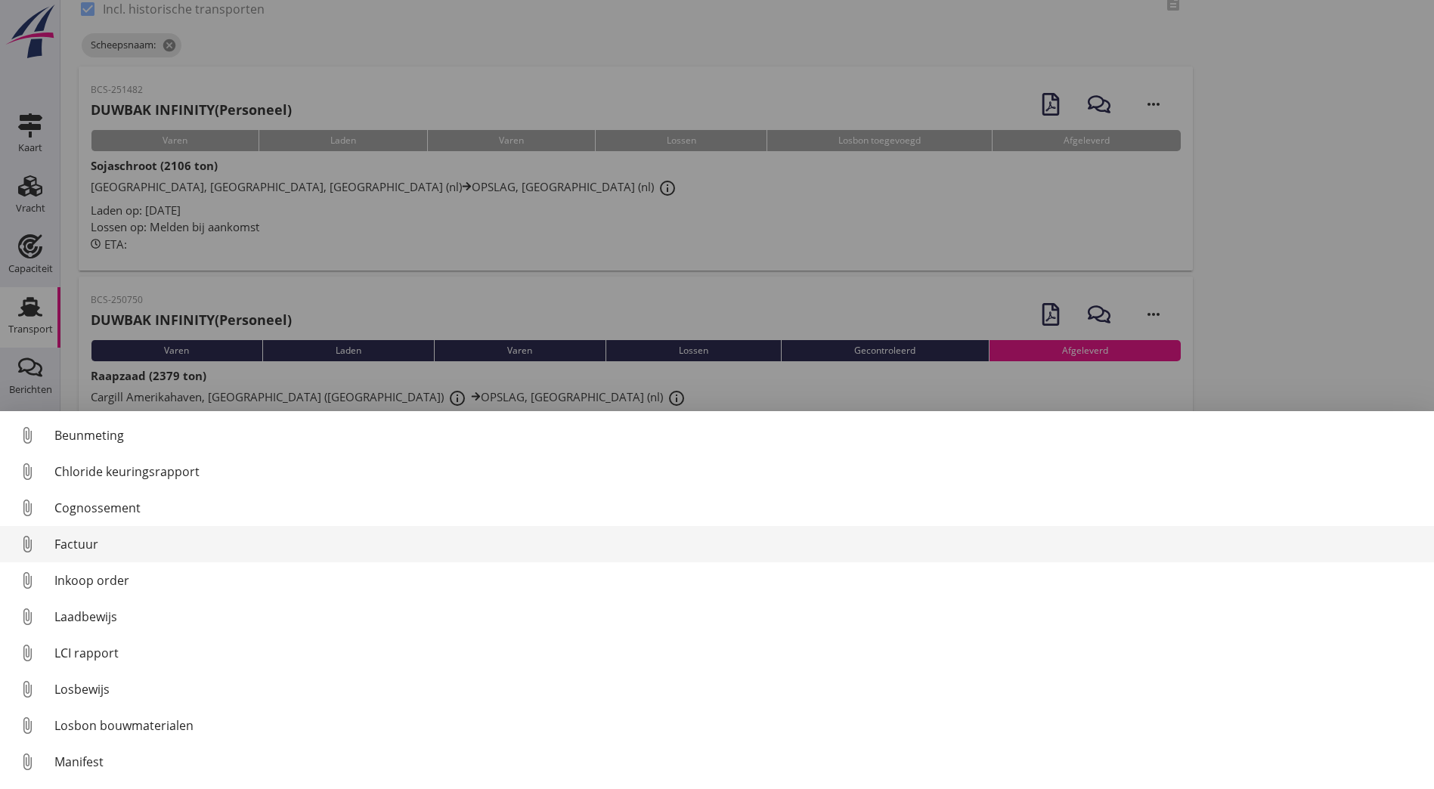
click at [85, 539] on div "Factuur" at bounding box center [737, 544] width 1367 height 18
click at [120, 551] on div "Factuur" at bounding box center [737, 544] width 1367 height 18
click at [97, 549] on div "Factuur" at bounding box center [737, 544] width 1367 height 18
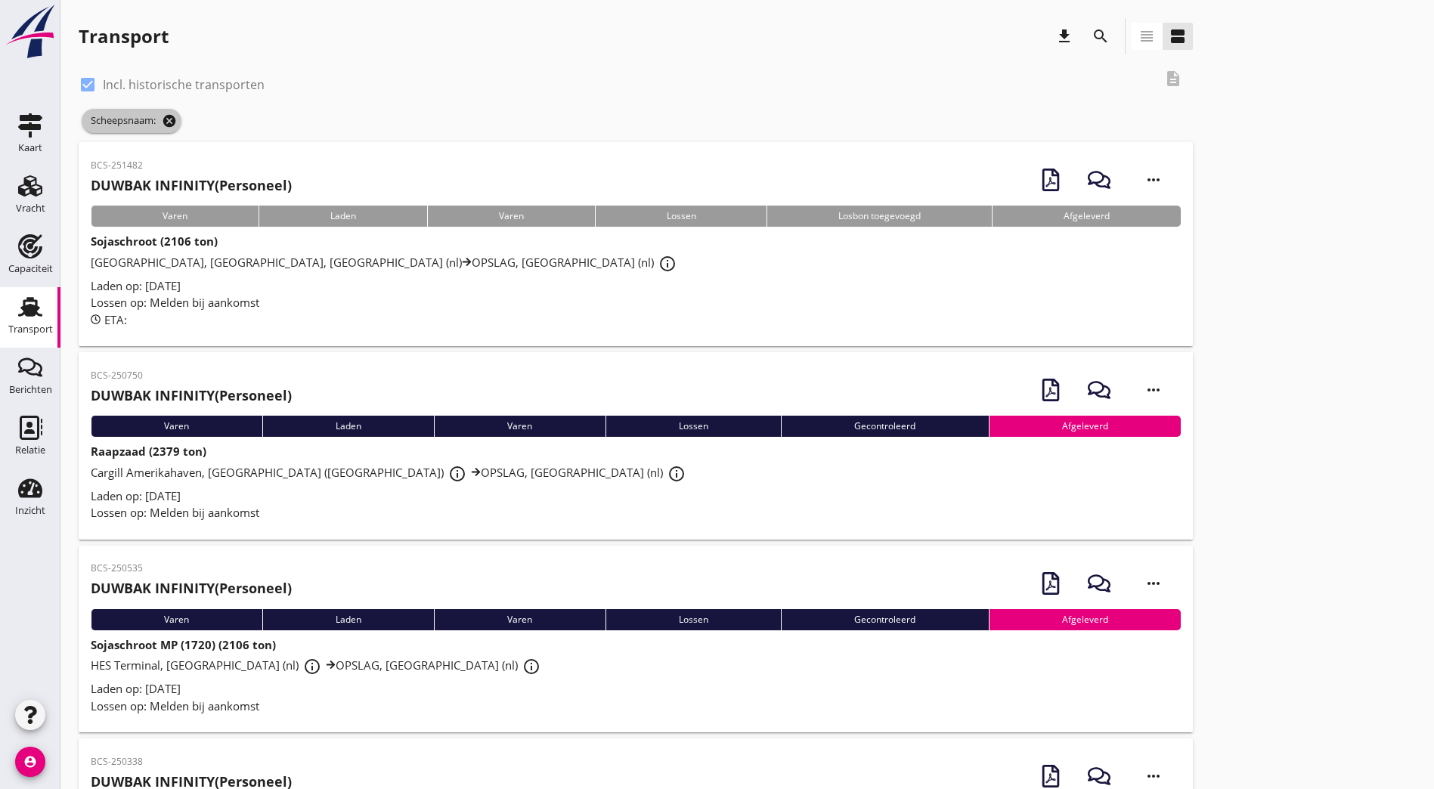
click at [175, 123] on icon "cancel" at bounding box center [169, 120] width 15 height 15
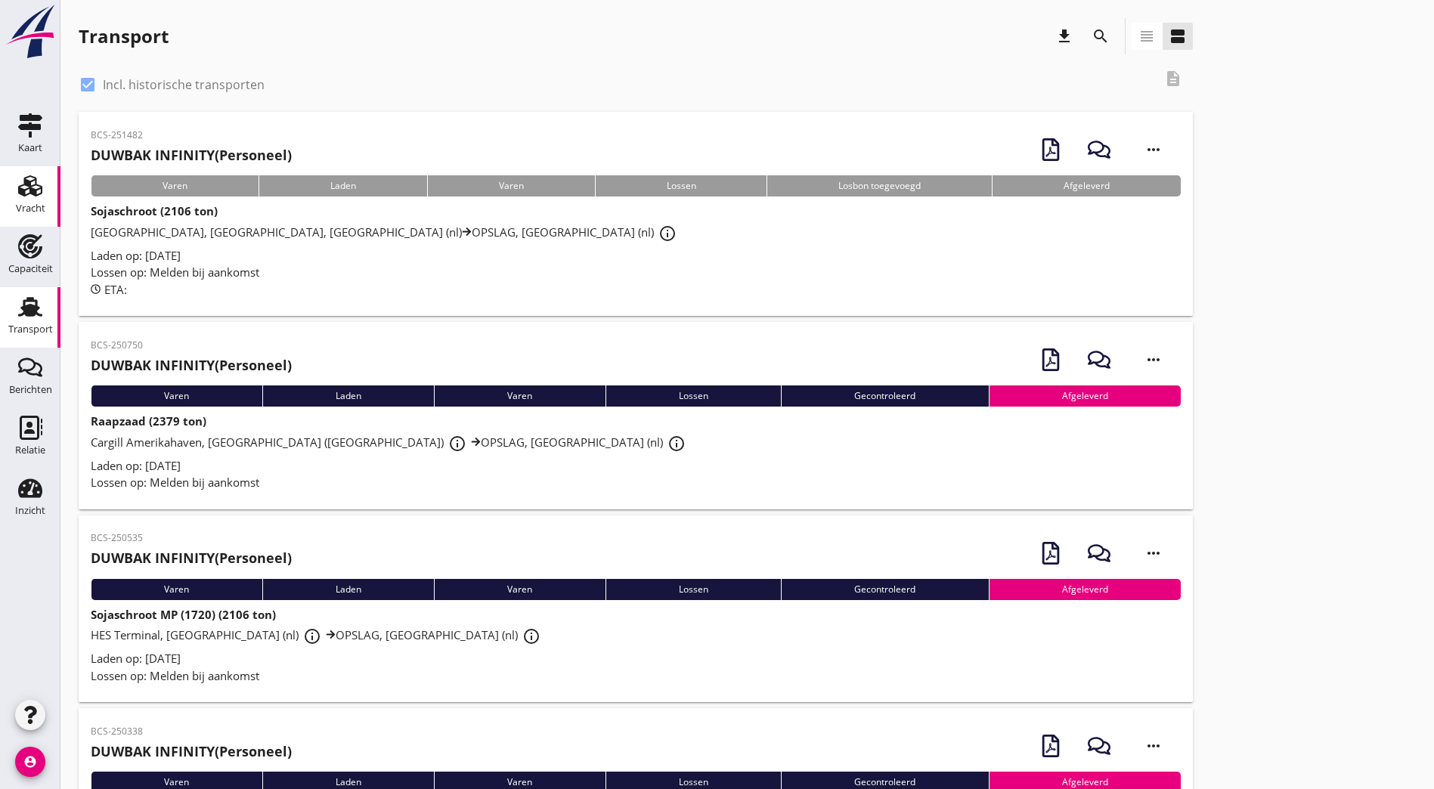
click at [32, 197] on icon "Vracht" at bounding box center [30, 186] width 24 height 24
